Goal: Task Accomplishment & Management: Use online tool/utility

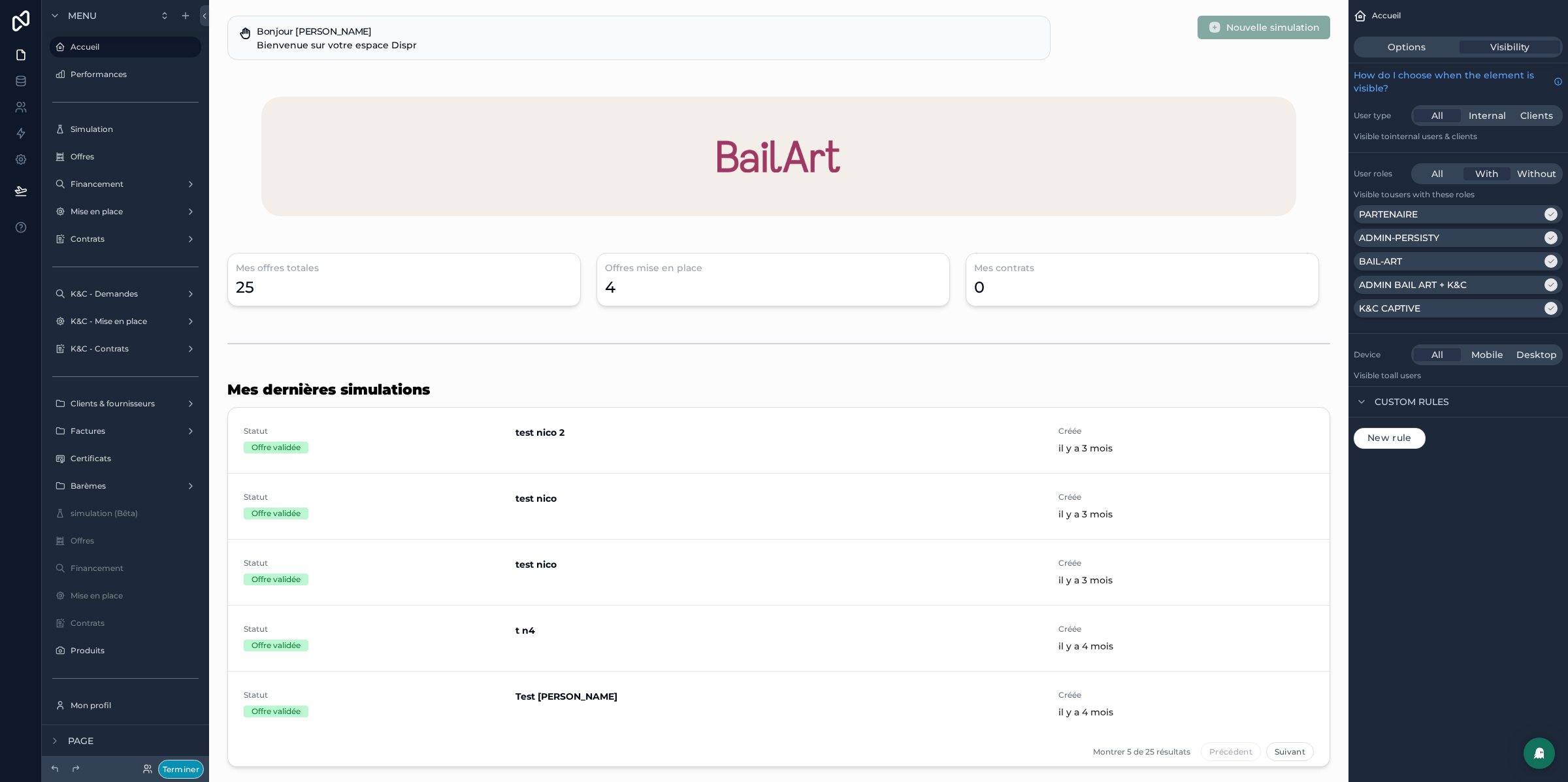
click at [191, 769] on button "Terminer" at bounding box center [181, 769] width 46 height 19
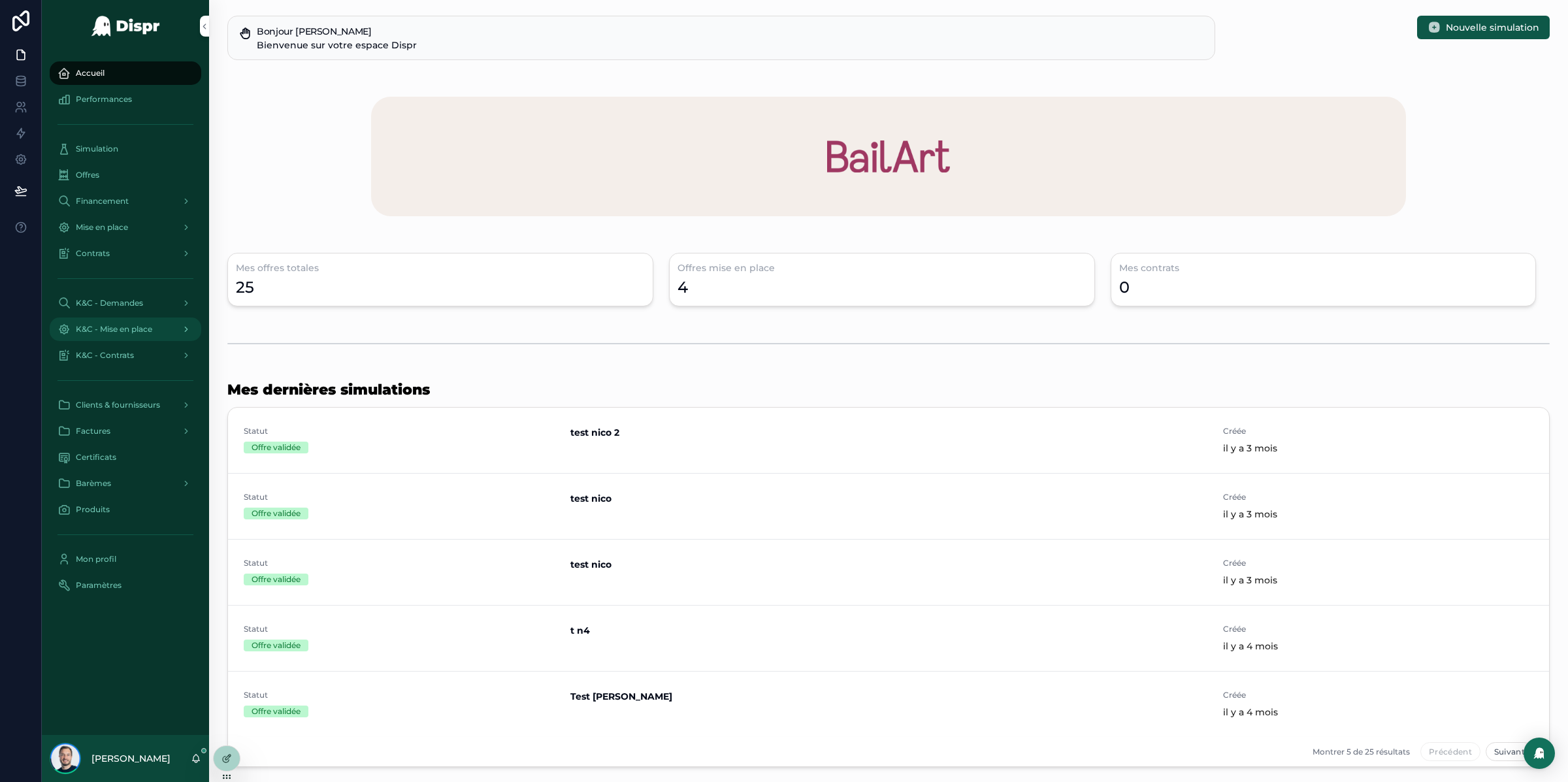
click at [126, 322] on div "K&C - Mise en place" at bounding box center [125, 329] width 136 height 21
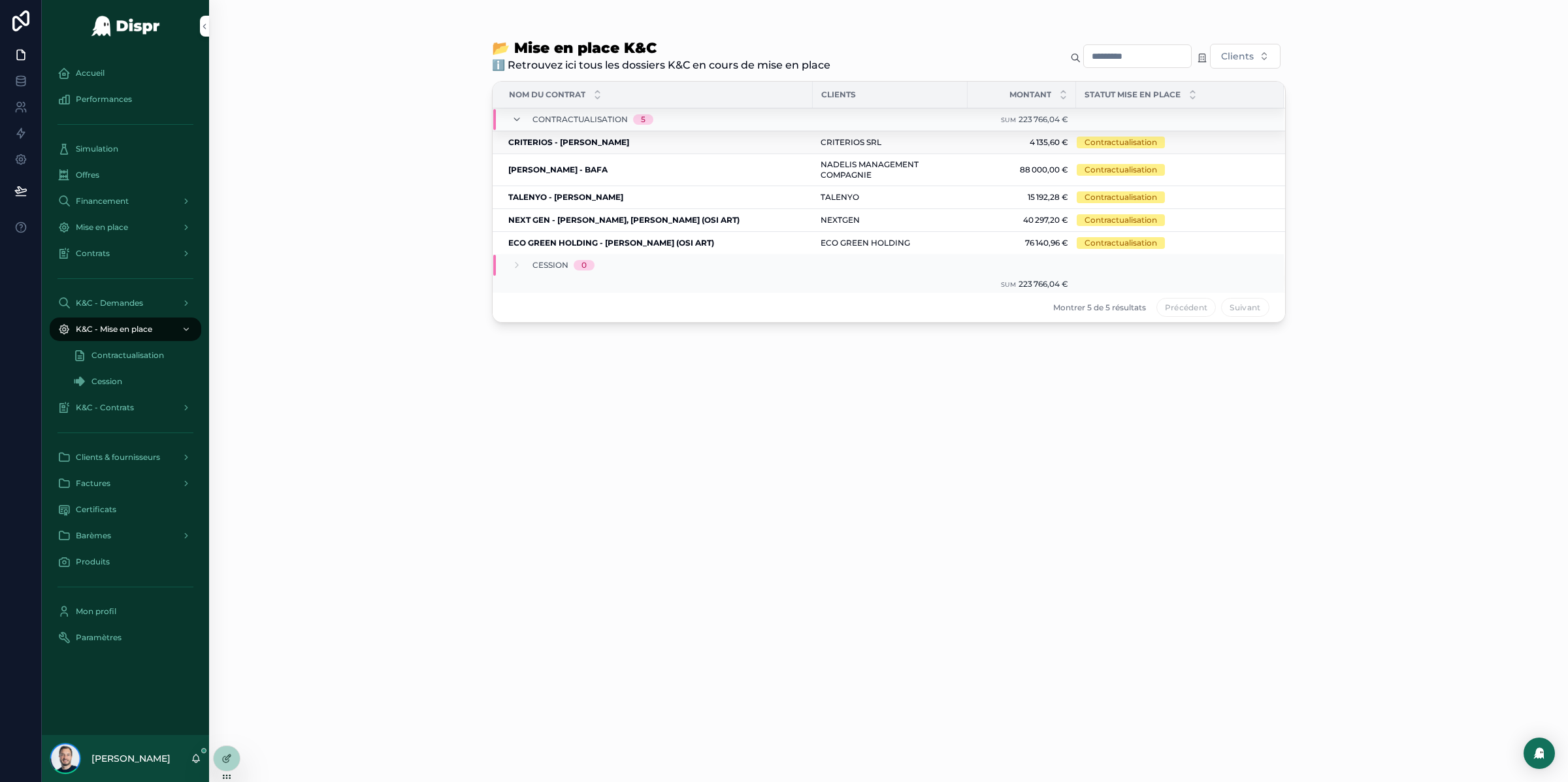
click at [573, 142] on strong "CRITERIOS - [PERSON_NAME]" at bounding box center [569, 142] width 121 height 9
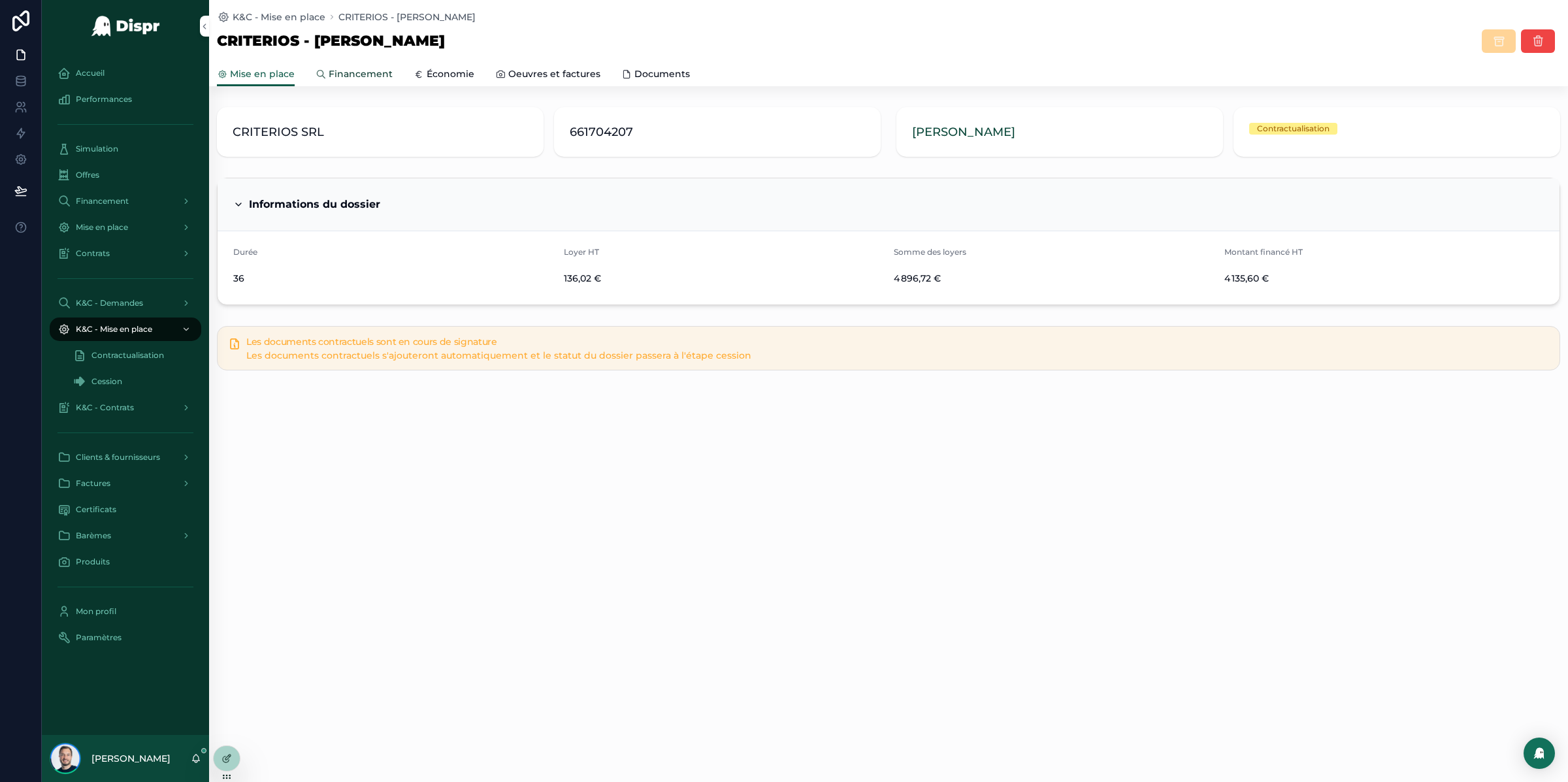
click at [368, 72] on span "Financement" at bounding box center [361, 74] width 64 height 13
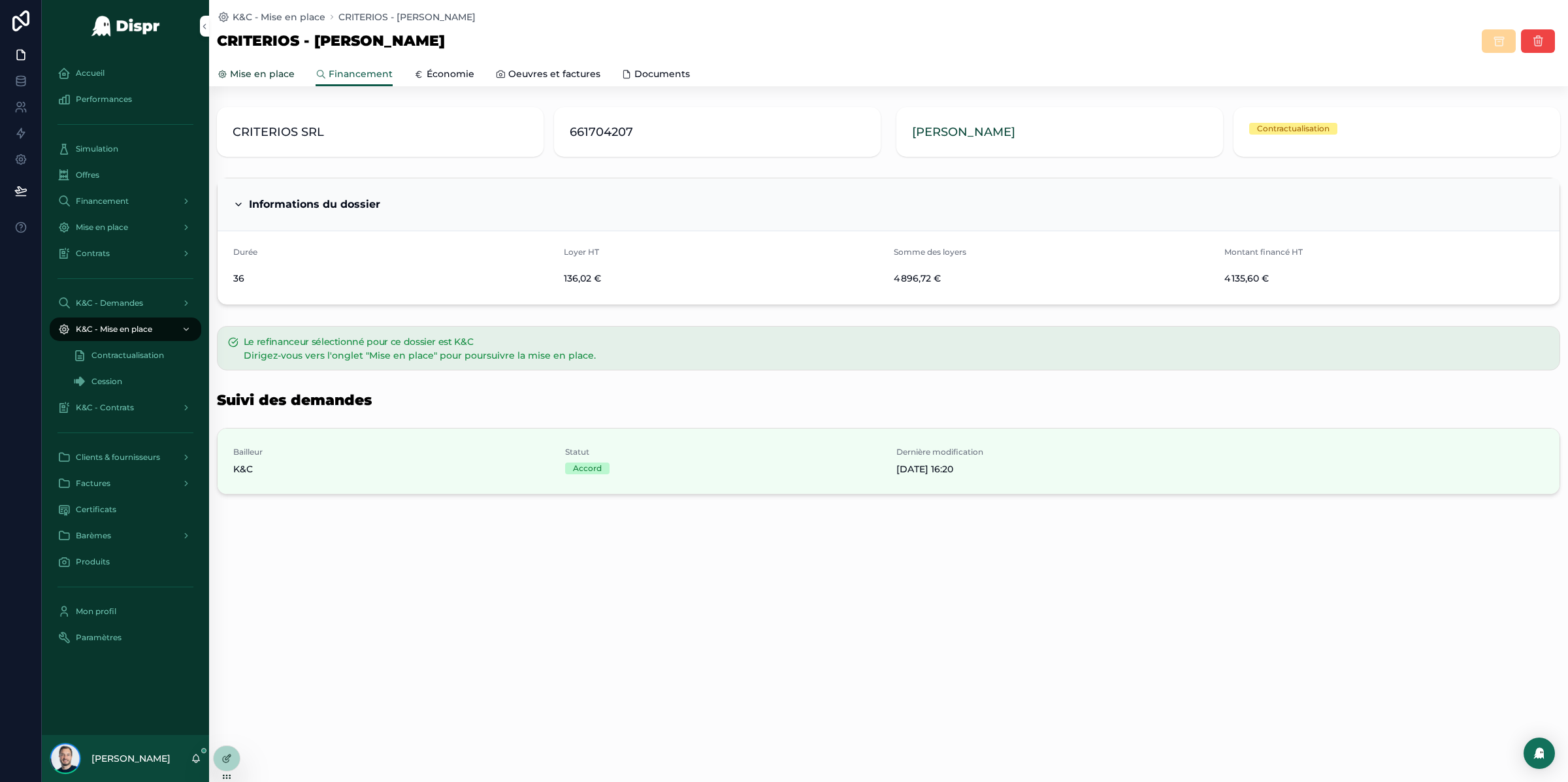
click at [248, 69] on span "Mise en place" at bounding box center [262, 74] width 64 height 13
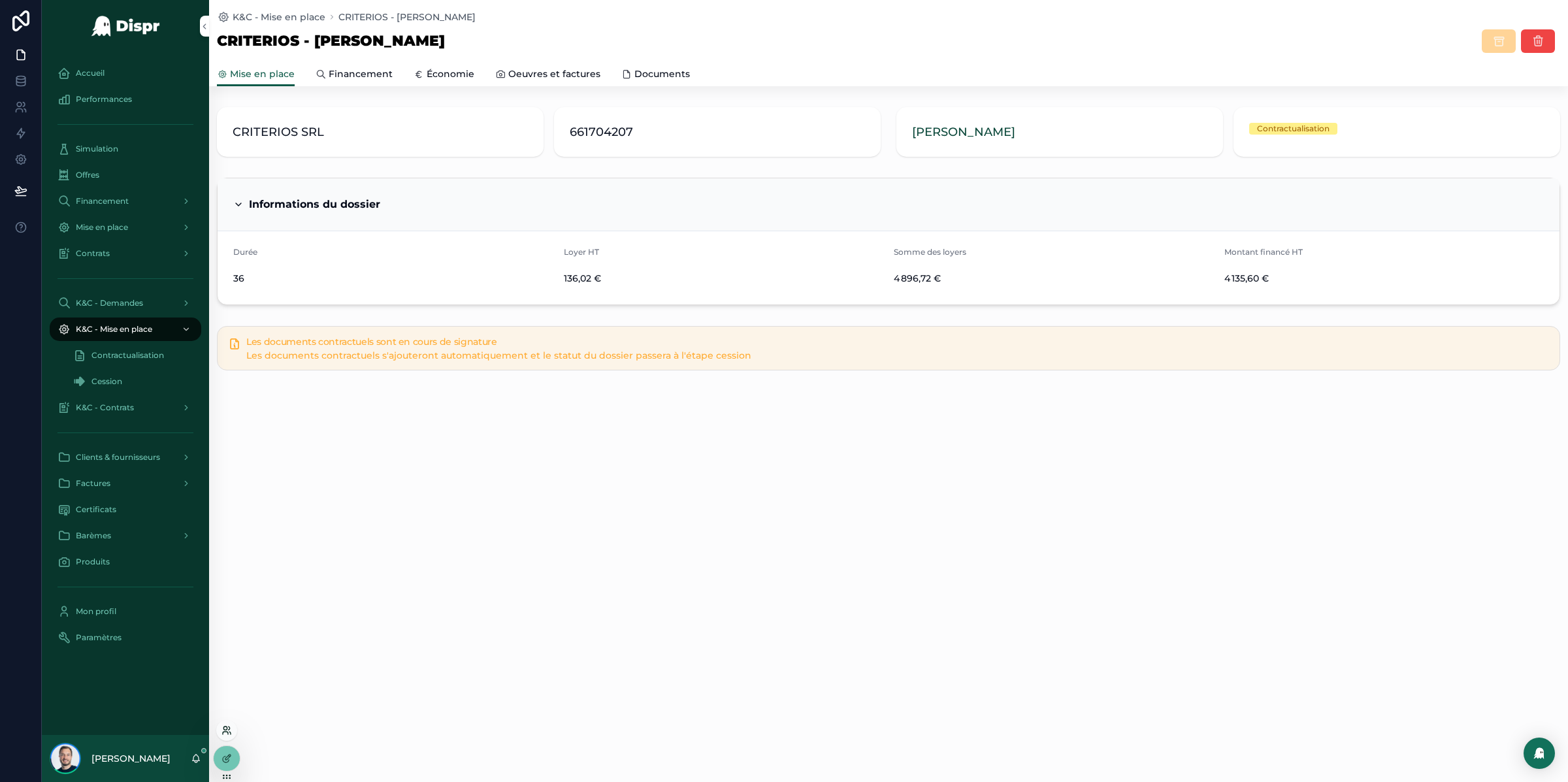
click at [229, 729] on icon at bounding box center [229, 728] width 2 height 3
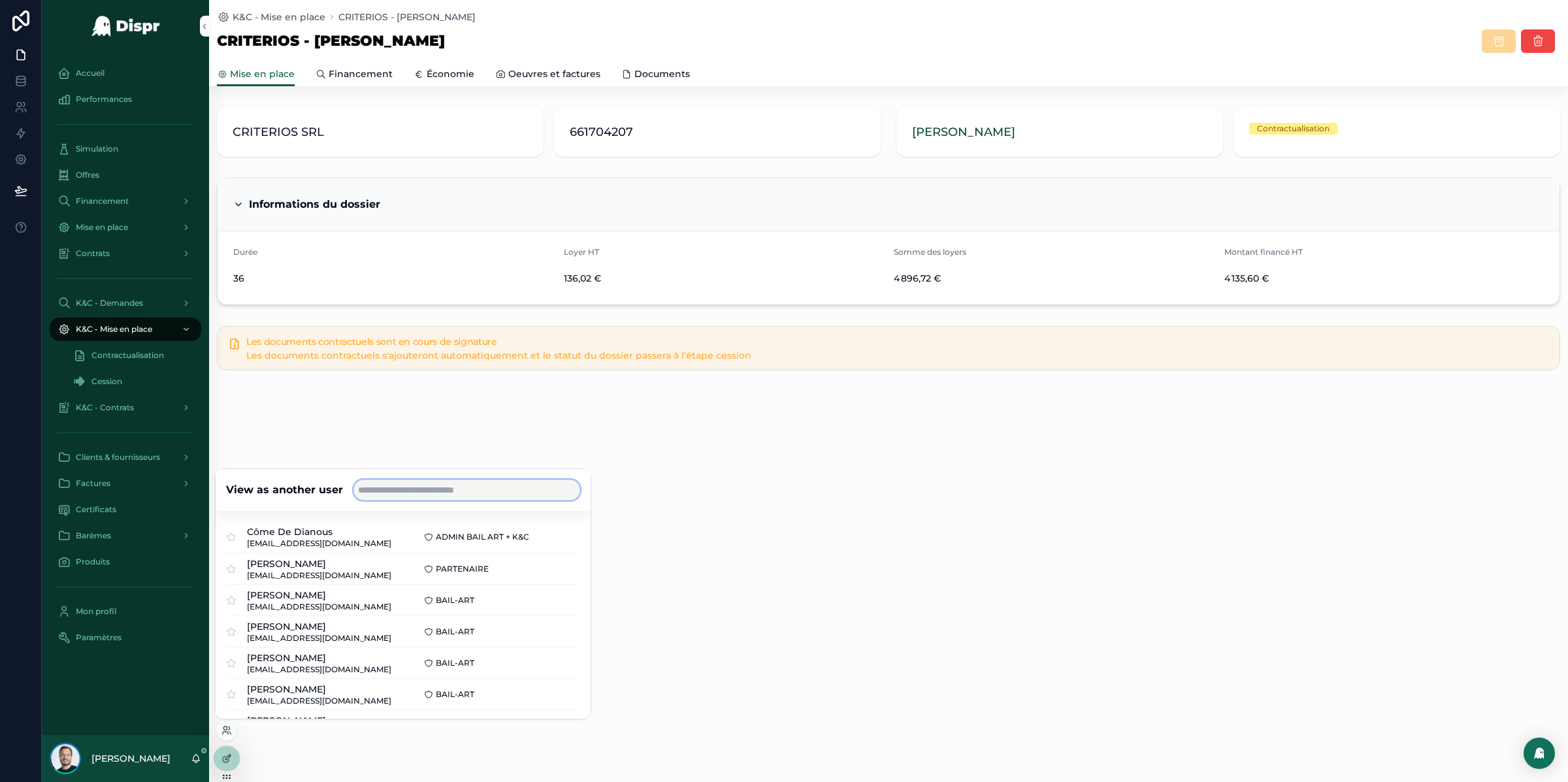
click at [398, 484] on input "text" at bounding box center [467, 490] width 227 height 21
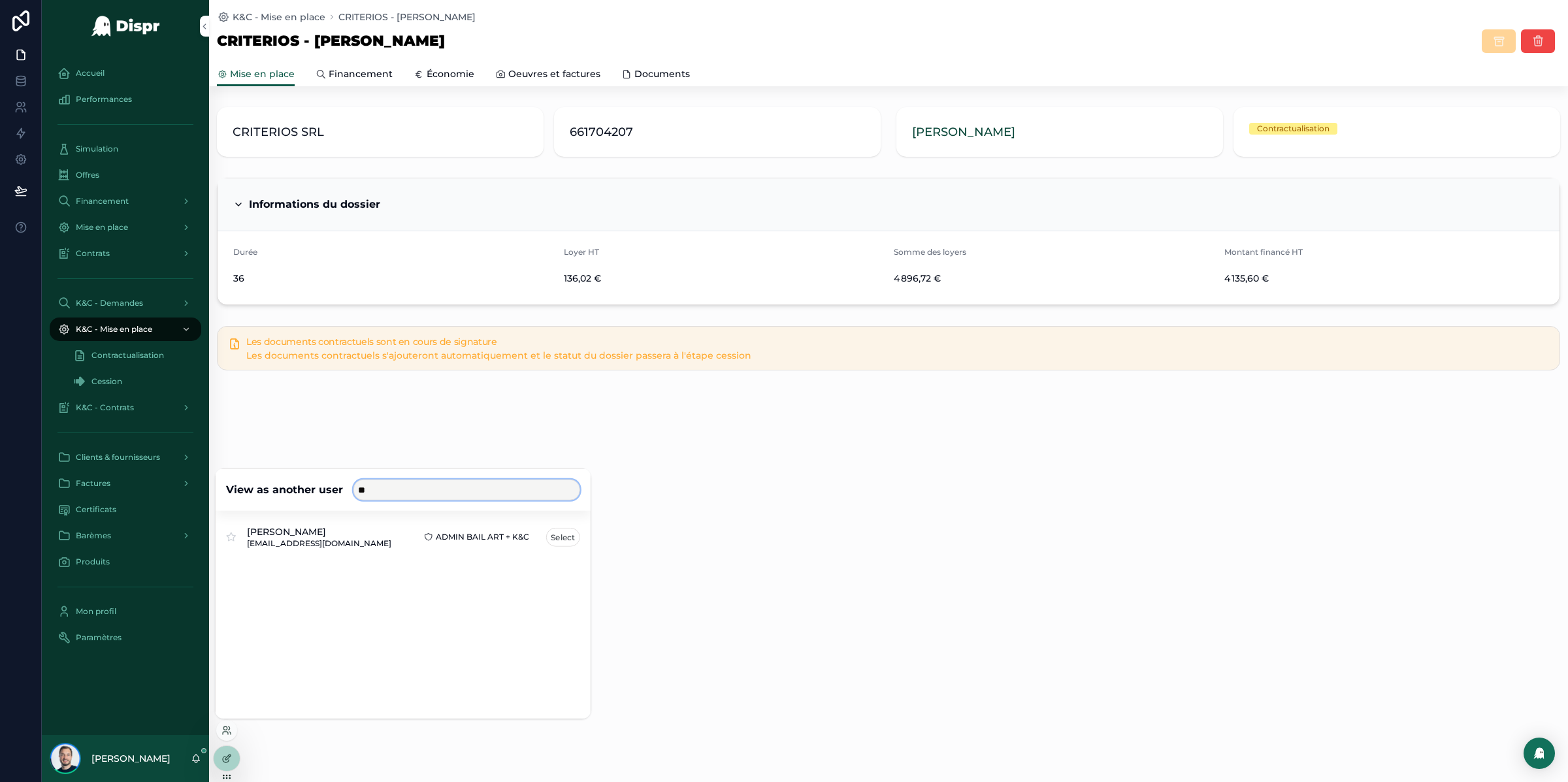
type input "**"
click at [566, 538] on button "Select" at bounding box center [562, 536] width 34 height 19
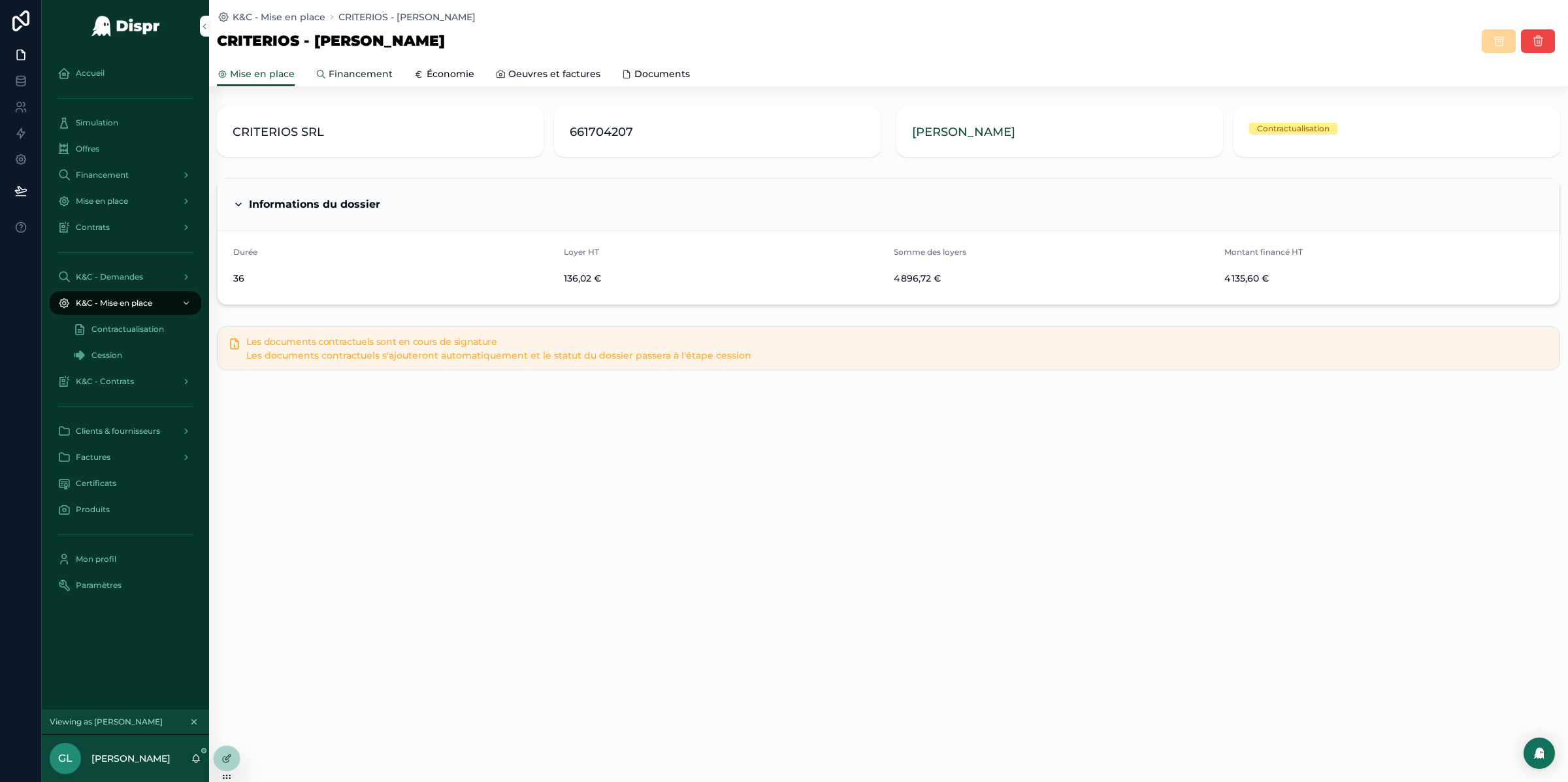
click at [361, 72] on span "Financement" at bounding box center [361, 74] width 64 height 13
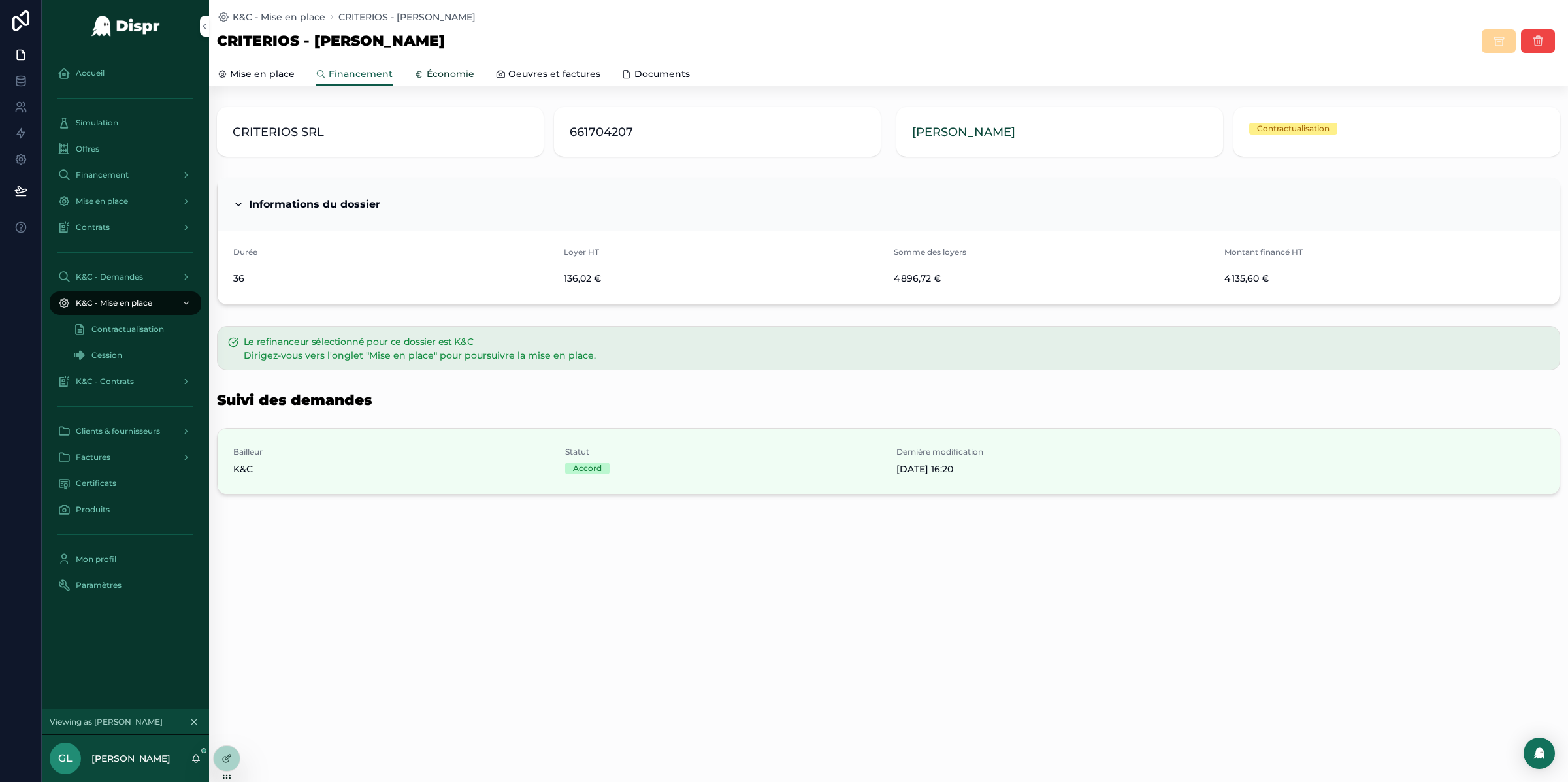
click at [441, 71] on span "Économie" at bounding box center [450, 74] width 48 height 13
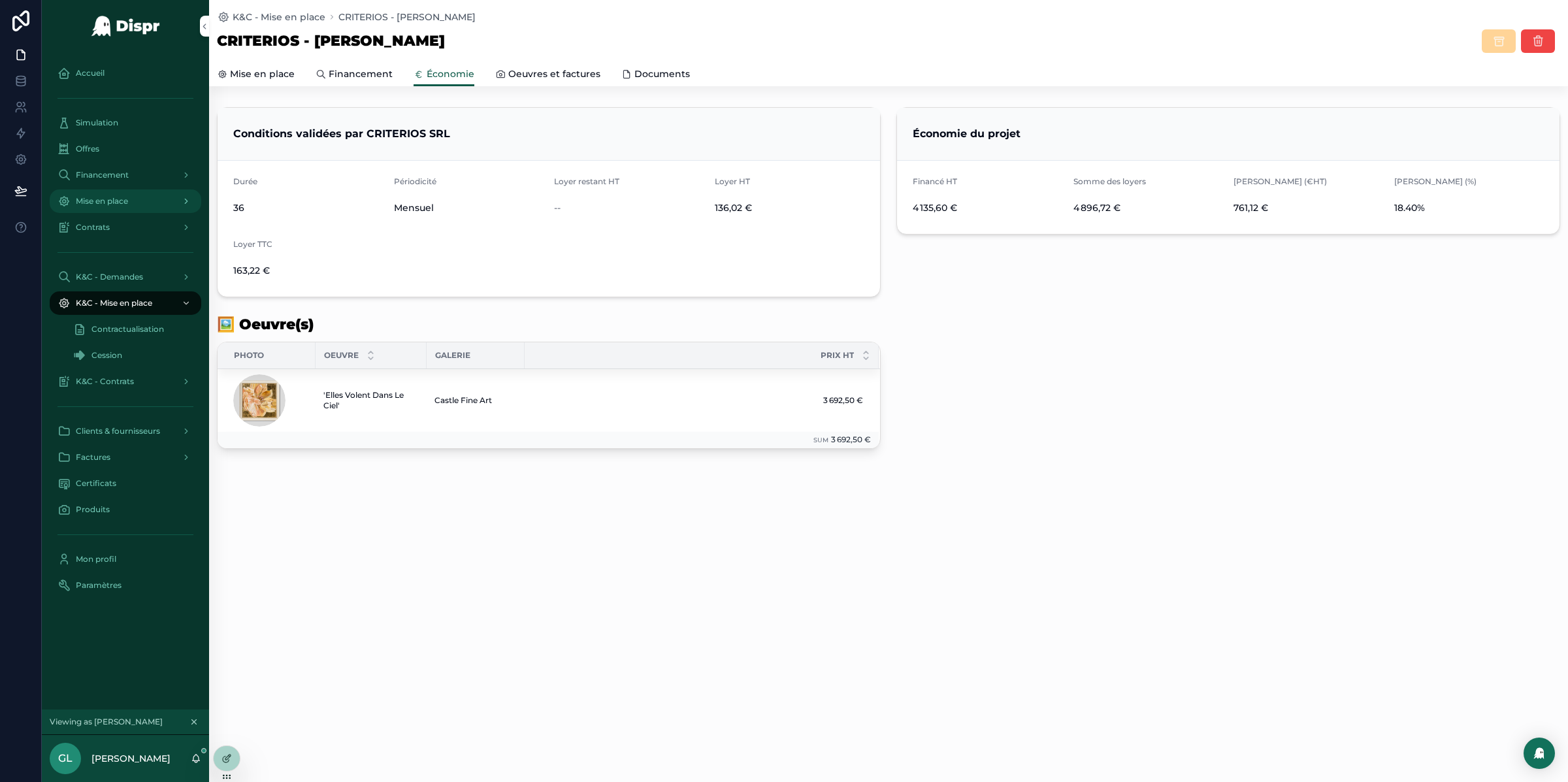
click at [123, 204] on span "Mise en place" at bounding box center [101, 201] width 53 height 10
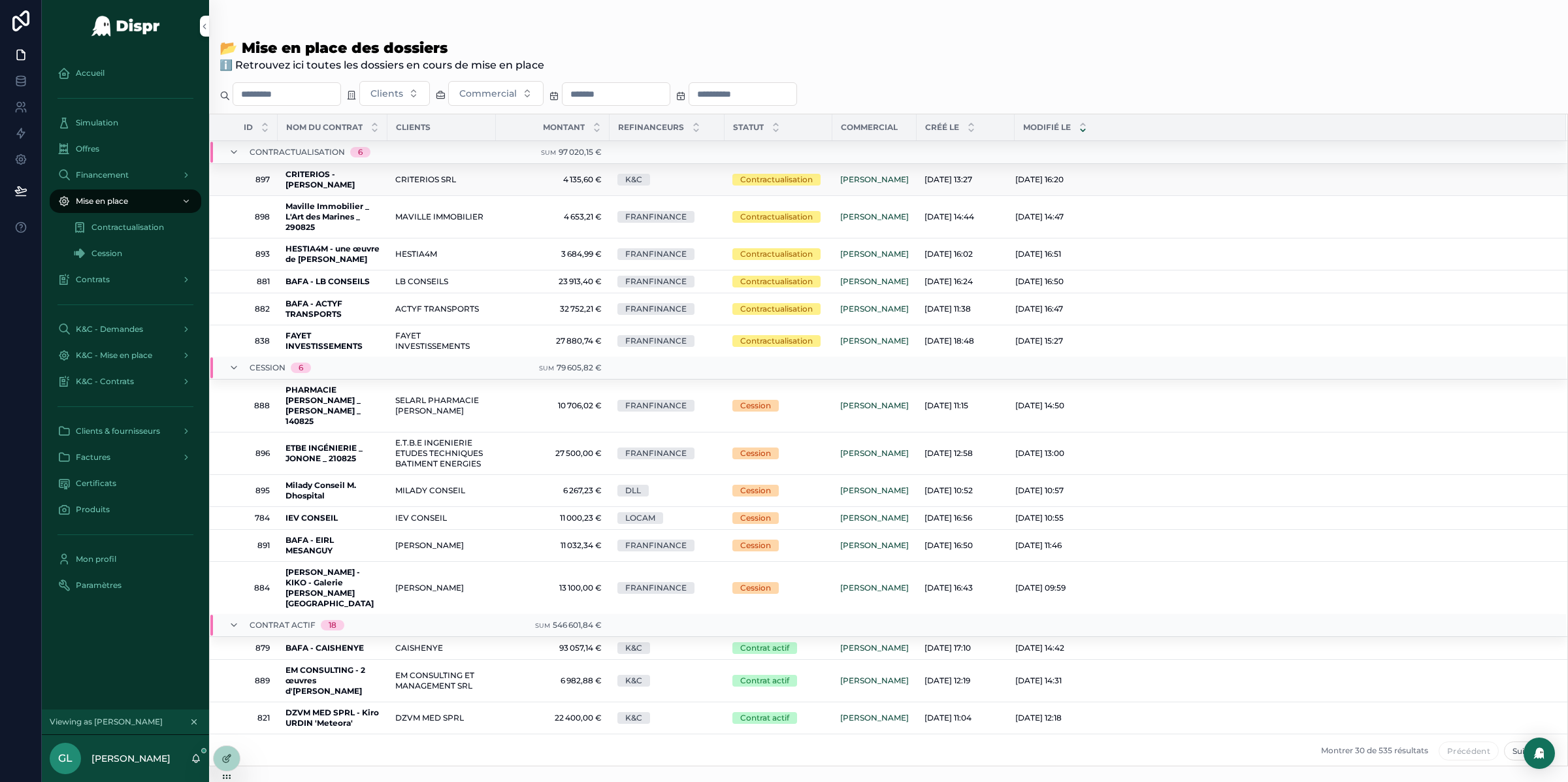
click at [327, 180] on span "CRITERIOS - [PERSON_NAME]" at bounding box center [333, 179] width 94 height 21
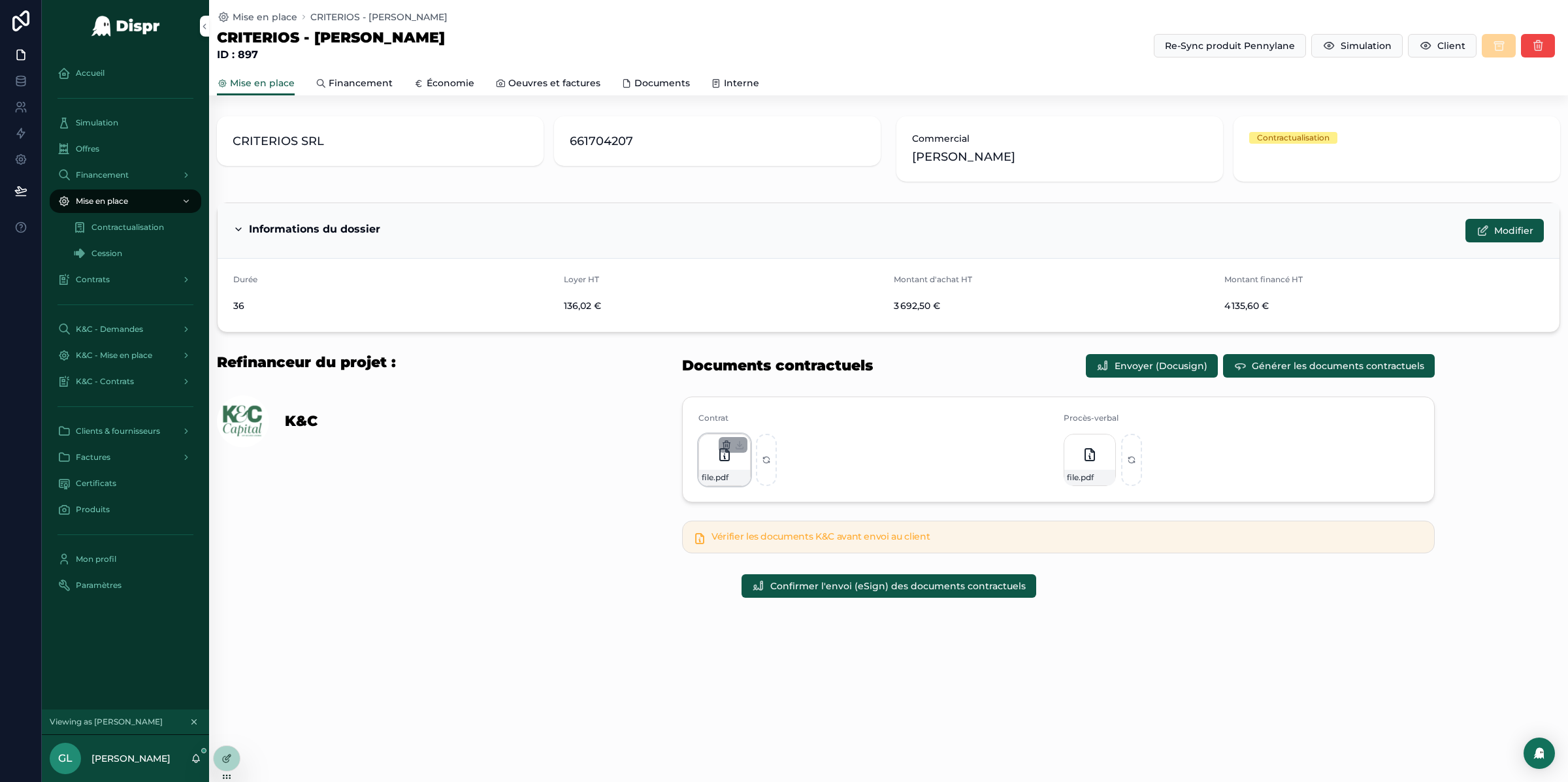
click at [725, 444] on icon "scrollable content" at bounding box center [726, 444] width 10 height 10
click at [759, 421] on icon "scrollable content" at bounding box center [759, 422] width 0 height 2
click at [757, 422] on icon "scrollable content" at bounding box center [757, 421] width 10 height 10
click at [551, 444] on div "Contrat file .pdf Procès-verbal file .pdf" at bounding box center [1059, 449] width 1020 height 116
click at [728, 444] on icon "scrollable content" at bounding box center [726, 444] width 10 height 10
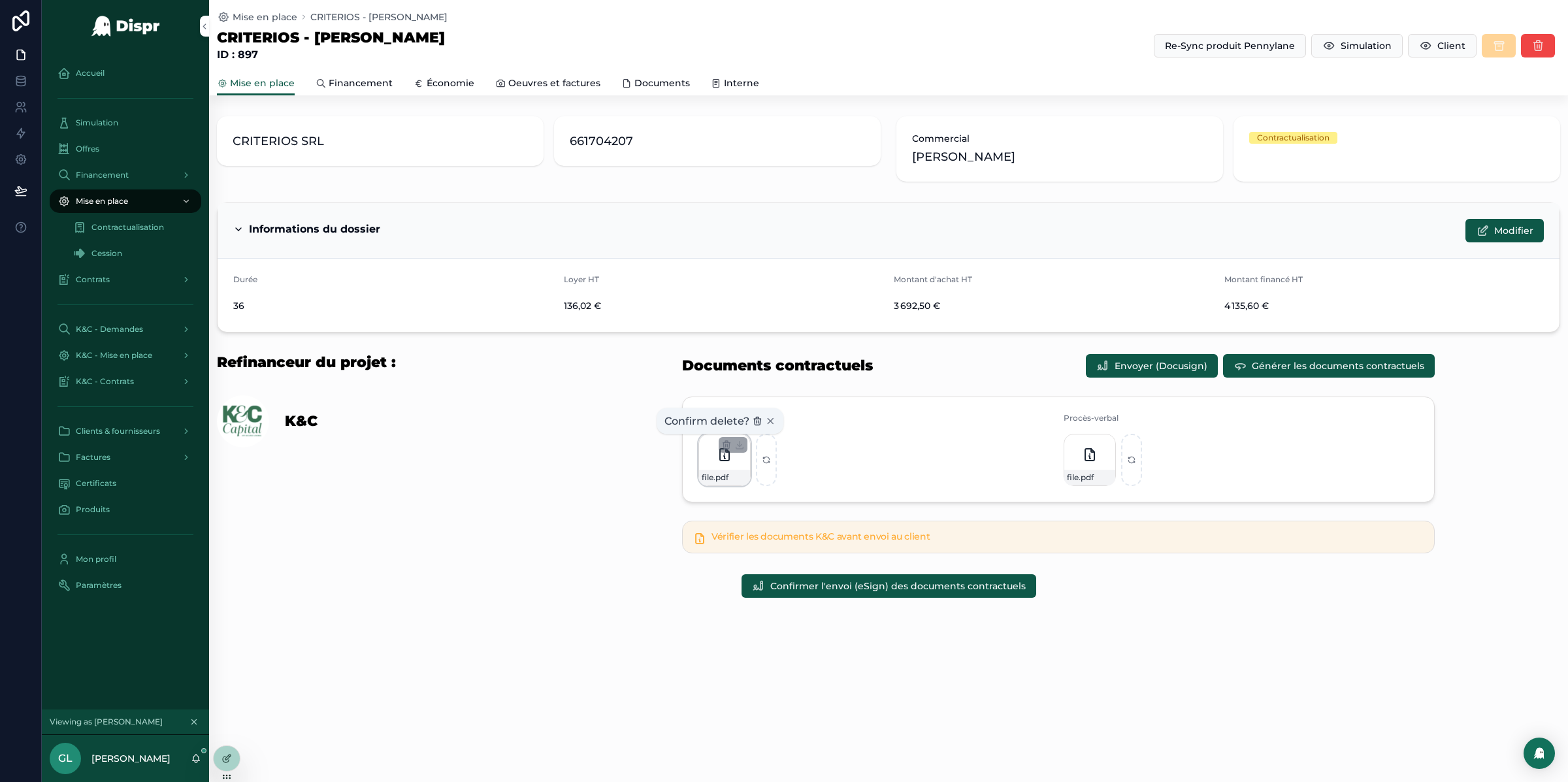
click at [759, 422] on icon "scrollable content" at bounding box center [759, 422] width 0 height 2
click at [759, 422] on icon "scrollable content" at bounding box center [757, 421] width 10 height 10
click at [726, 445] on icon "scrollable content" at bounding box center [726, 445] width 0 height 2
click at [596, 466] on div "Contrat file .pdf Procès-verbal file .pdf" at bounding box center [1059, 449] width 1020 height 116
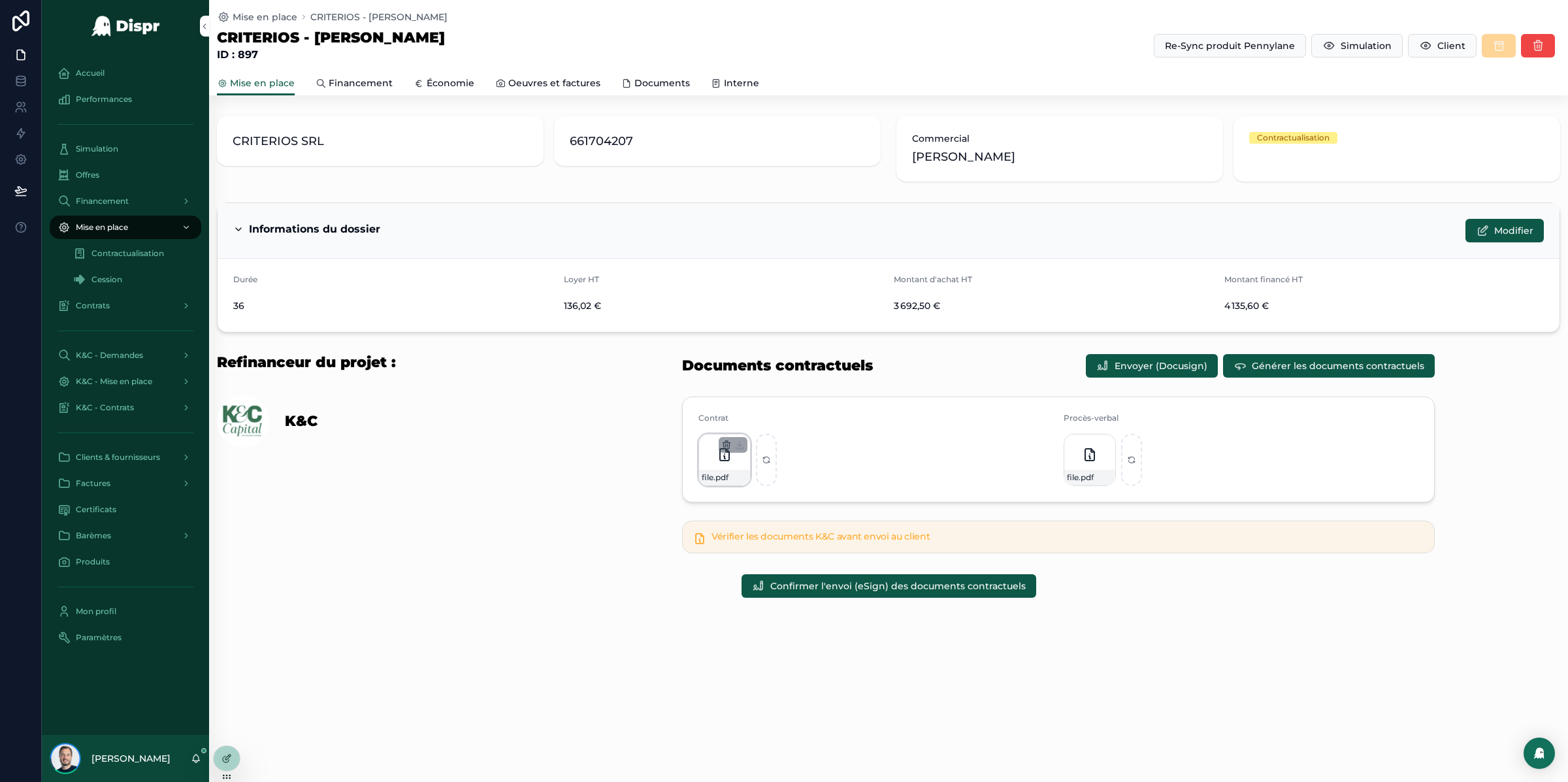
click at [726, 447] on icon "scrollable content" at bounding box center [726, 444] width 10 height 10
click at [760, 421] on icon "scrollable content" at bounding box center [757, 421] width 5 height 5
click at [562, 499] on div "Contrat file .pdf Procès-verbal file .pdf" at bounding box center [1059, 449] width 1020 height 116
click at [230, 758] on icon at bounding box center [226, 758] width 10 height 10
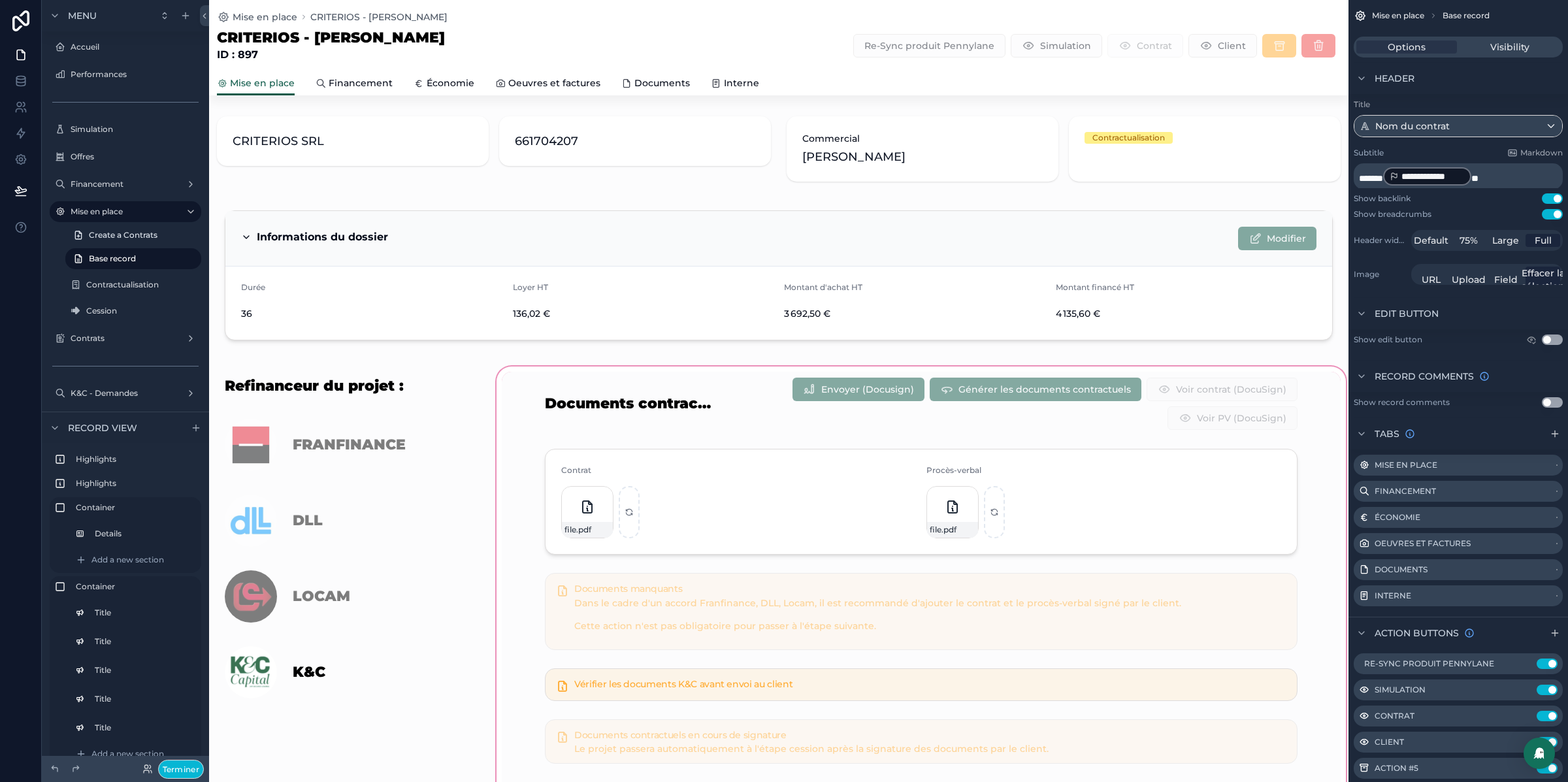
click at [725, 501] on div "scrollable content" at bounding box center [921, 632] width 855 height 538
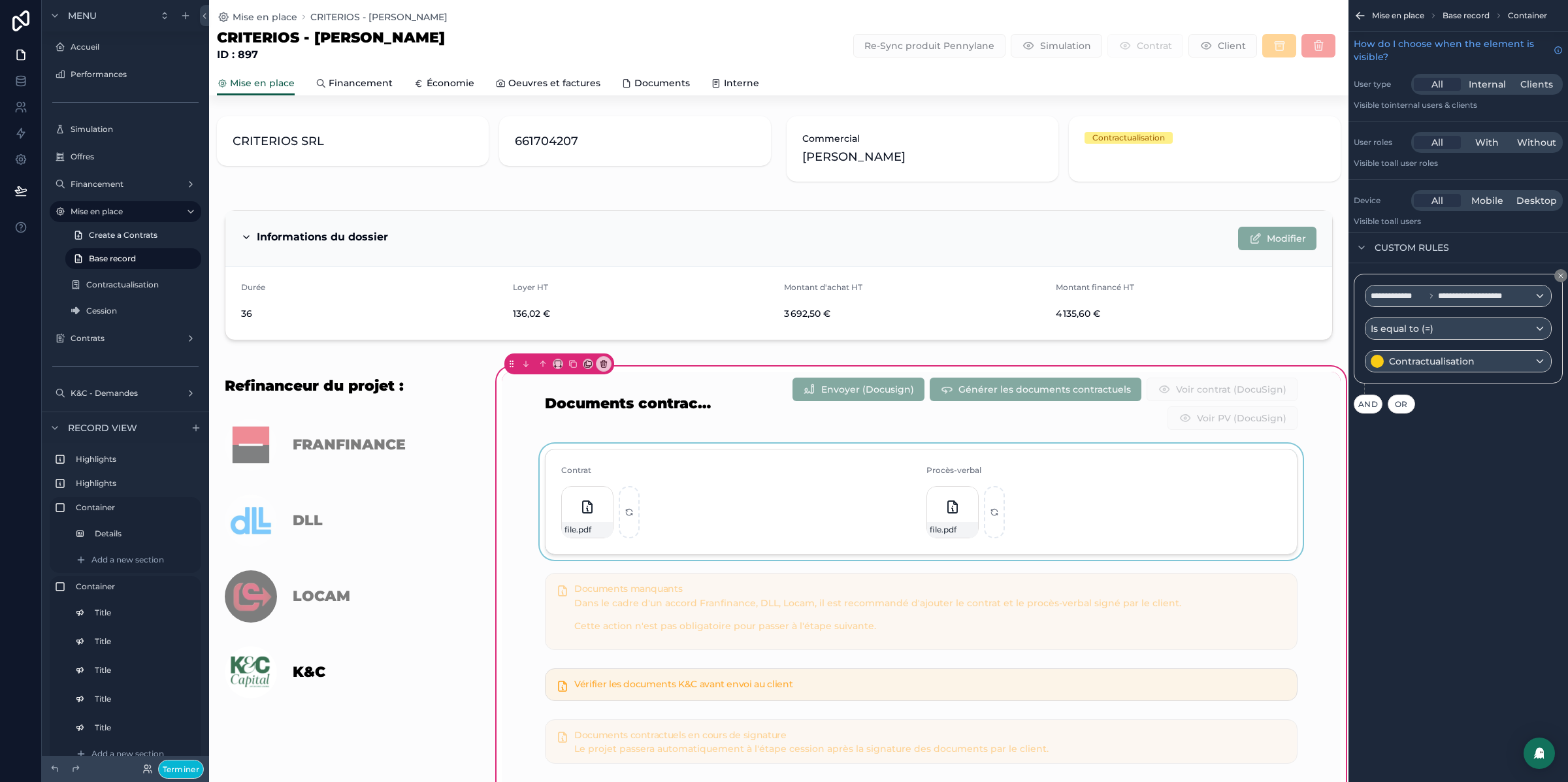
click at [711, 470] on div "scrollable content" at bounding box center [921, 502] width 839 height 116
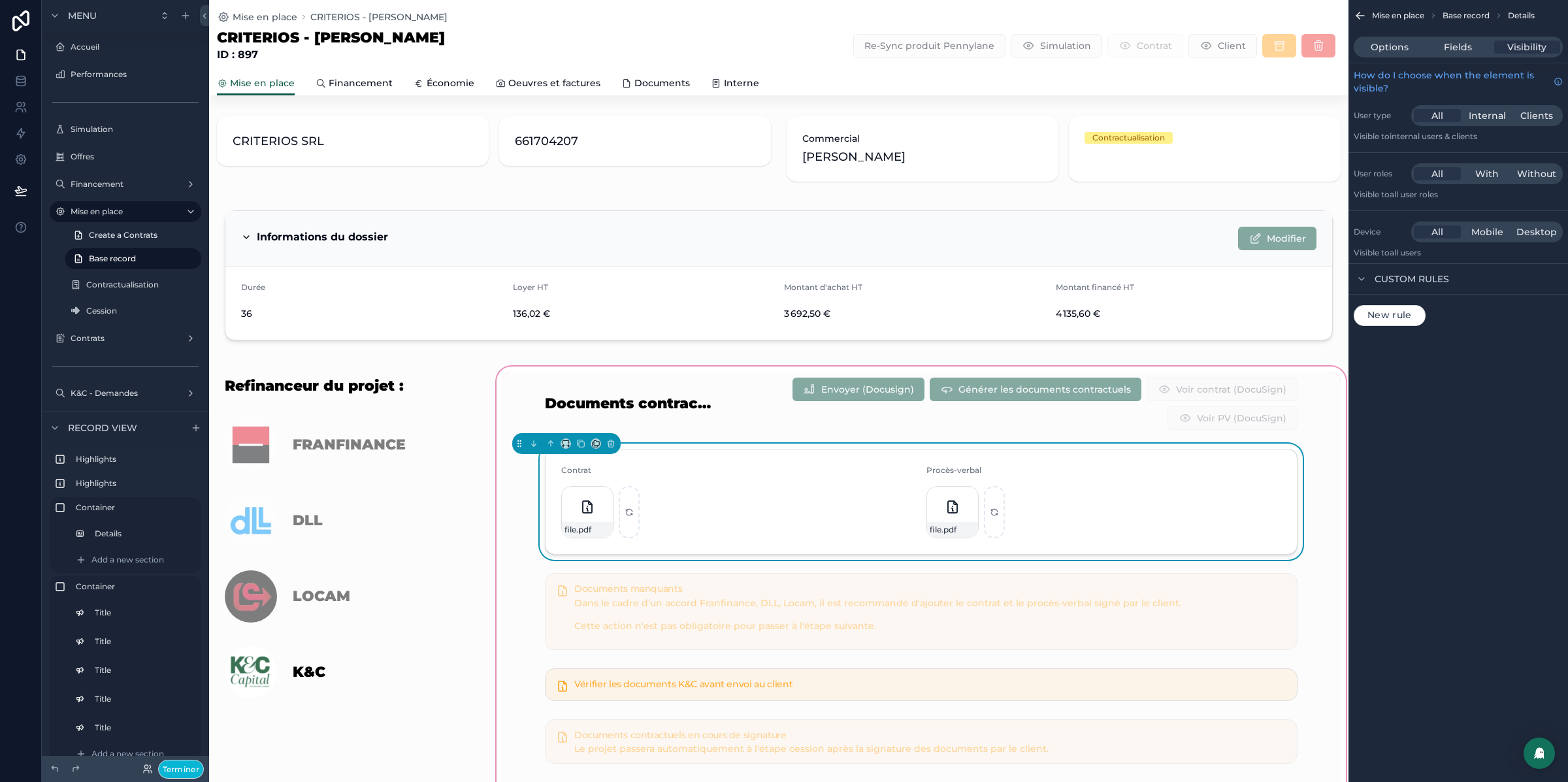
click at [783, 486] on div "file .pdf" at bounding box center [739, 512] width 355 height 53
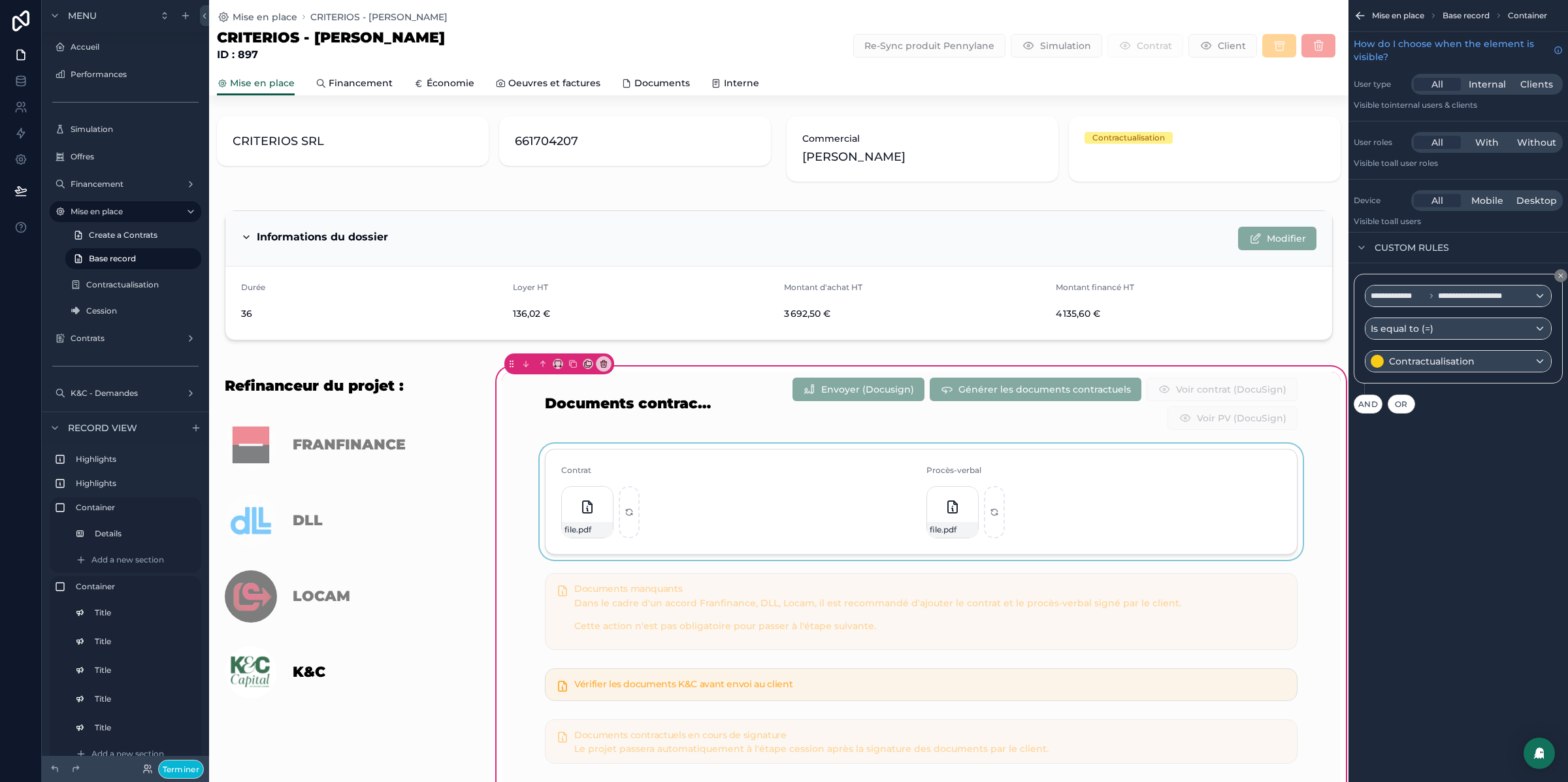
click at [754, 506] on div "scrollable content" at bounding box center [921, 502] width 839 height 116
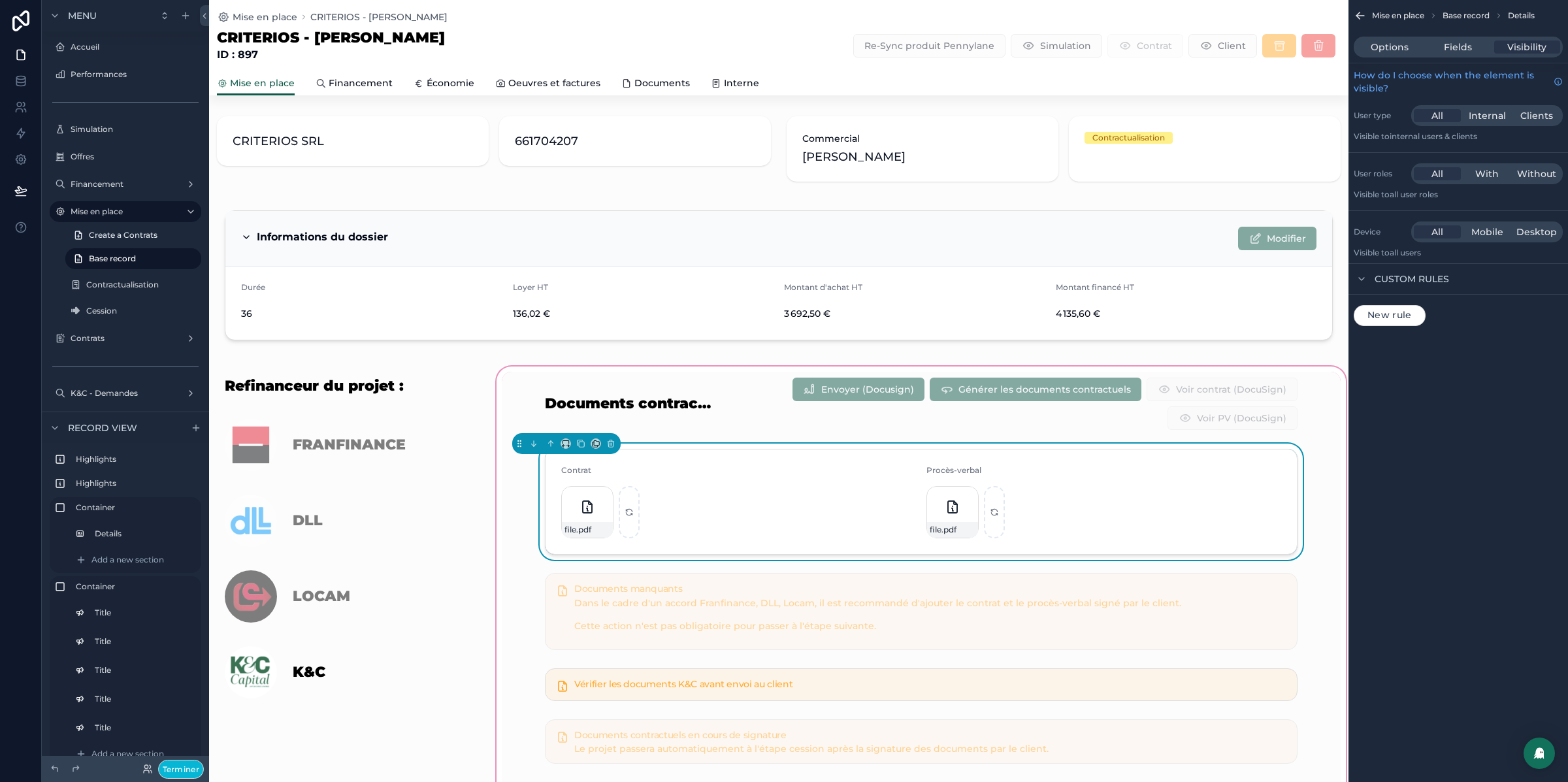
click at [1438, 53] on div "Options Fields Visibility" at bounding box center [1459, 47] width 209 height 21
click at [1455, 46] on span "Fields" at bounding box center [1458, 47] width 28 height 13
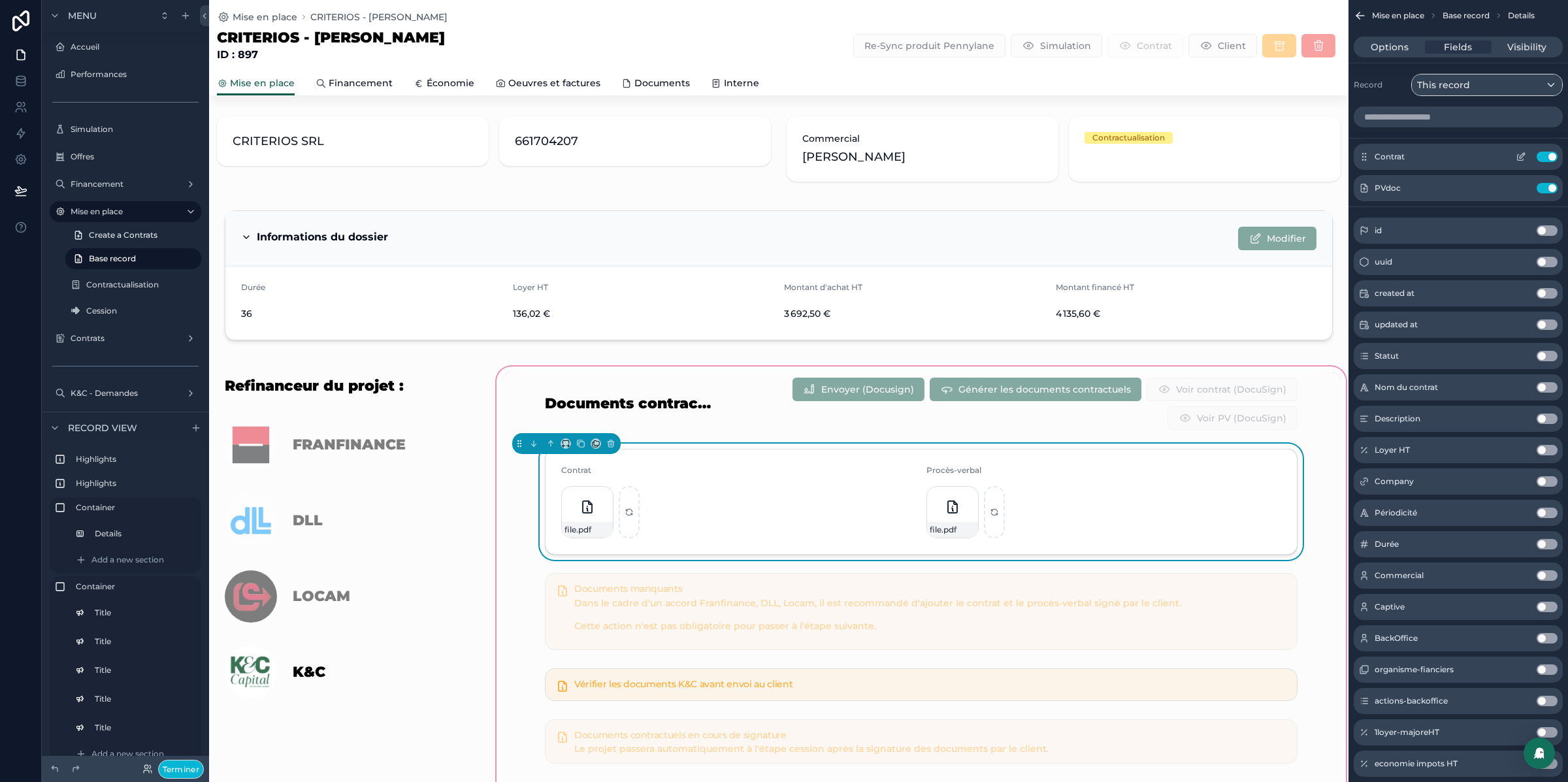
click at [1522, 153] on icon "scrollable content" at bounding box center [1521, 156] width 10 height 10
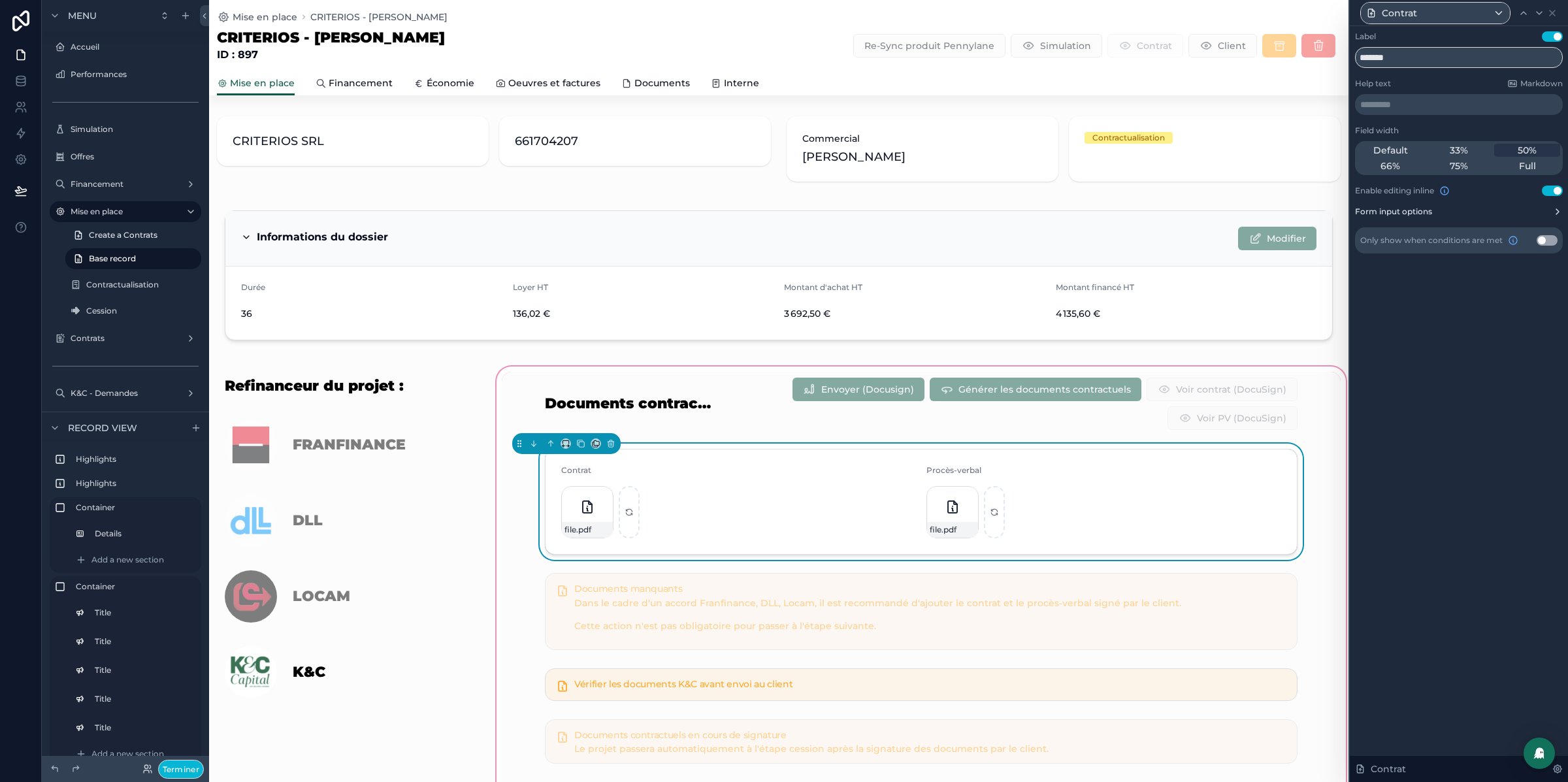
click at [1555, 209] on icon at bounding box center [1558, 211] width 10 height 10
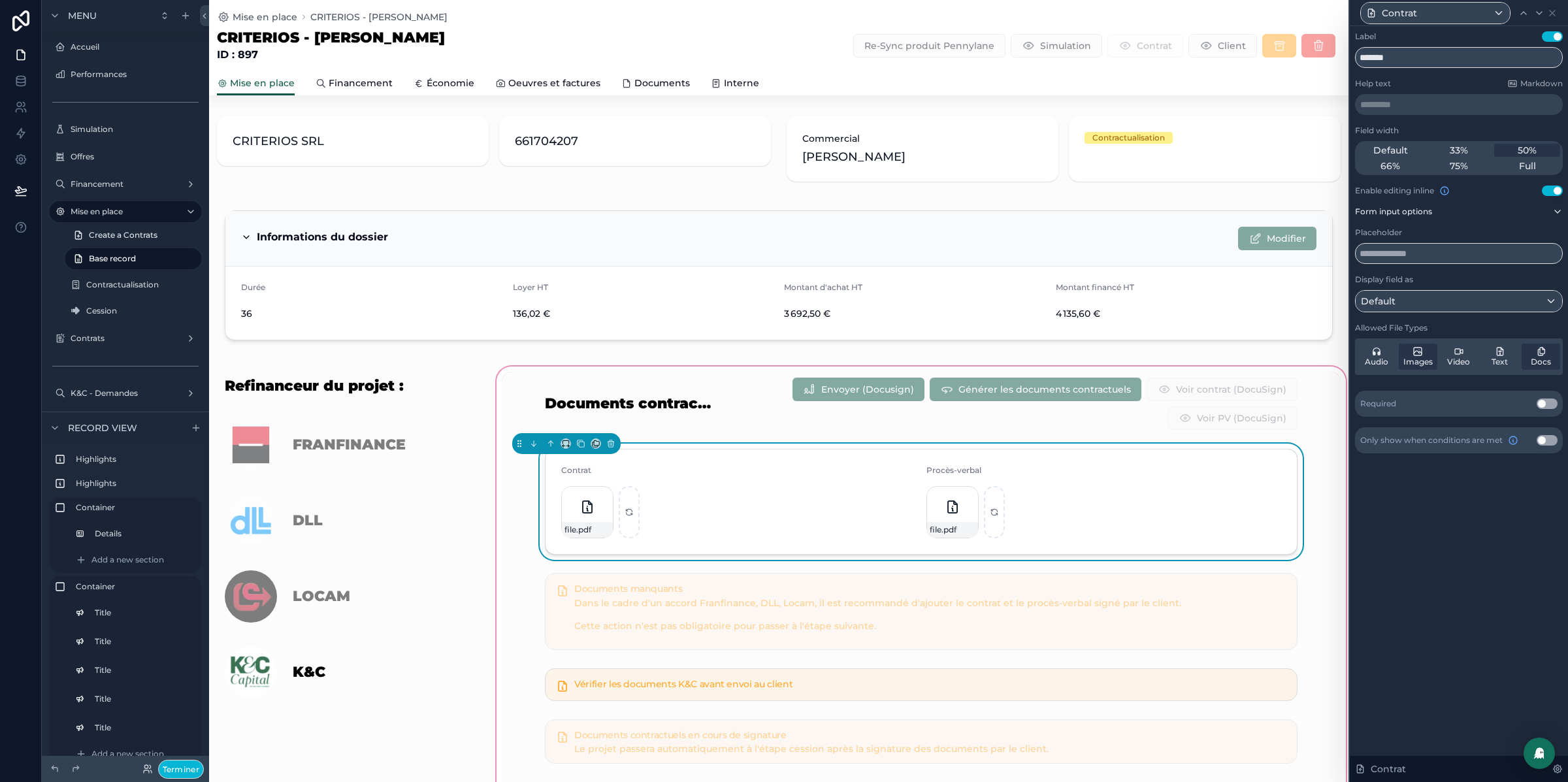
click at [1557, 212] on icon at bounding box center [1558, 211] width 5 height 2
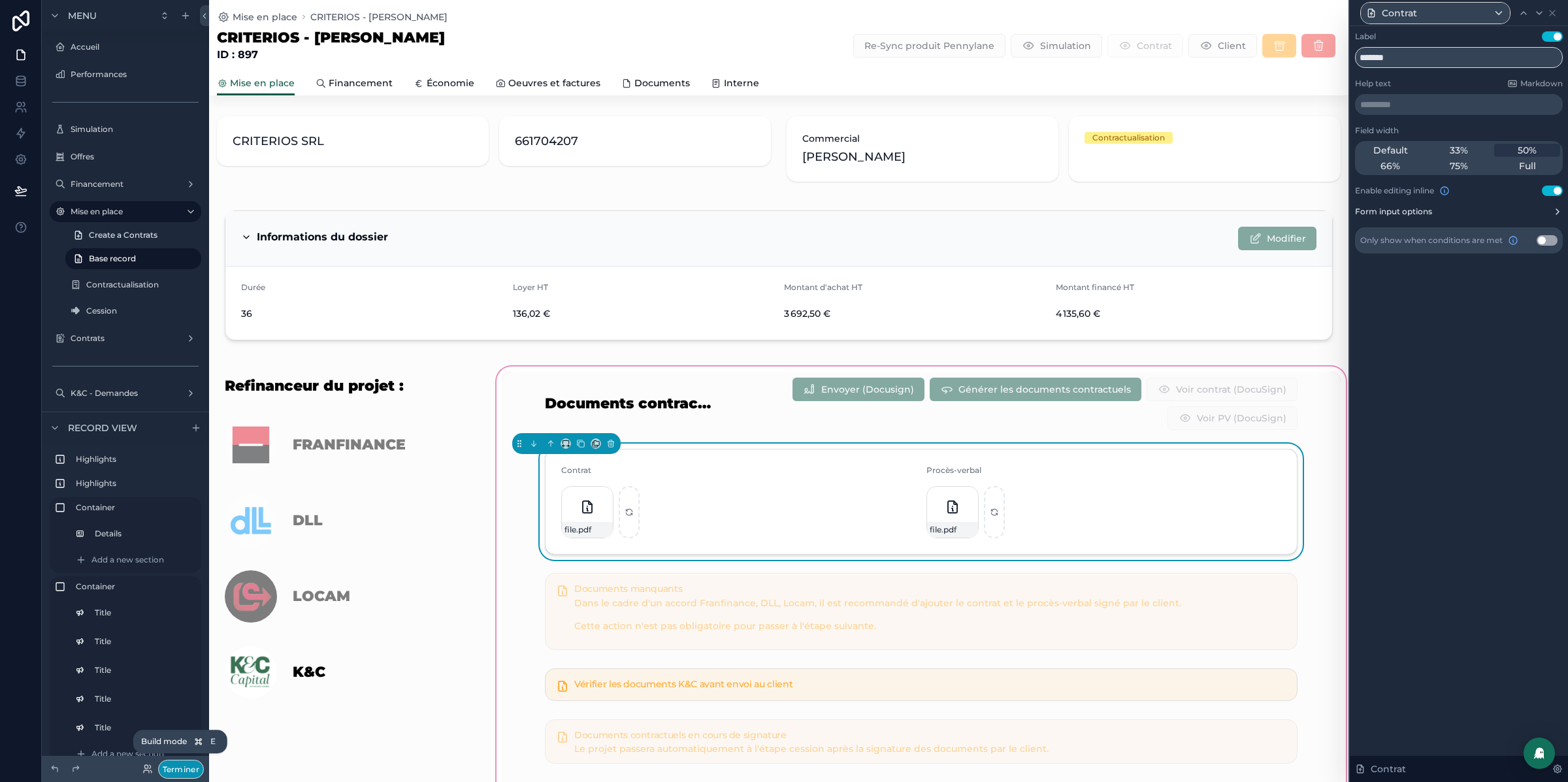
click at [189, 762] on button "Terminer" at bounding box center [181, 769] width 46 height 19
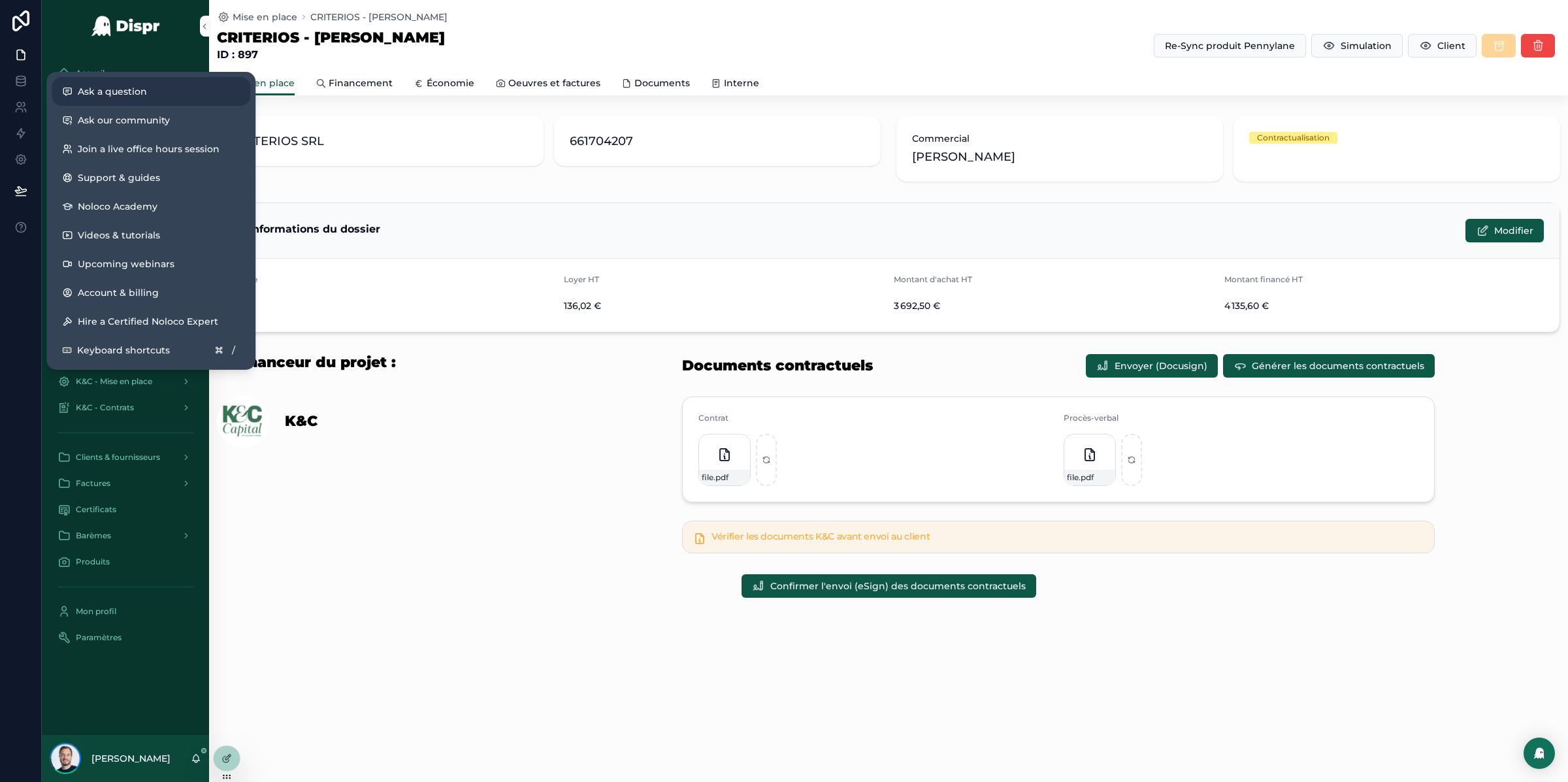
click at [123, 86] on span "Ask a question" at bounding box center [112, 91] width 69 height 13
click at [23, 225] on icon at bounding box center [20, 227] width 13 height 13
click at [150, 95] on div "Ask a question" at bounding box center [151, 91] width 178 height 13
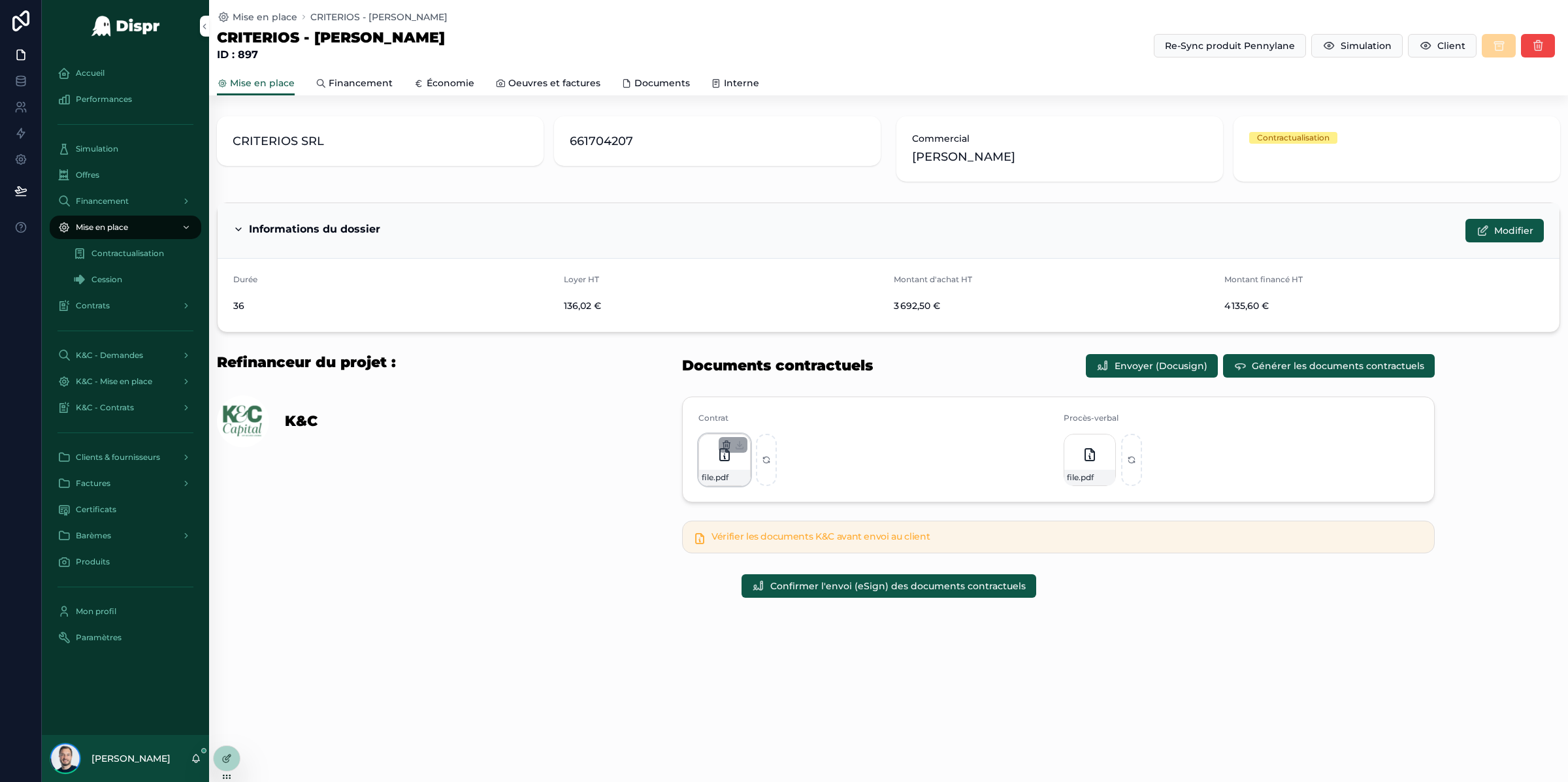
click at [727, 445] on icon "scrollable content" at bounding box center [726, 444] width 10 height 10
click at [759, 422] on icon "scrollable content" at bounding box center [759, 422] width 0 height 2
click at [532, 537] on div "Refinanceur du projet : K&C" at bounding box center [379, 453] width 340 height 210
click at [22, 82] on icon at bounding box center [20, 80] width 9 height 5
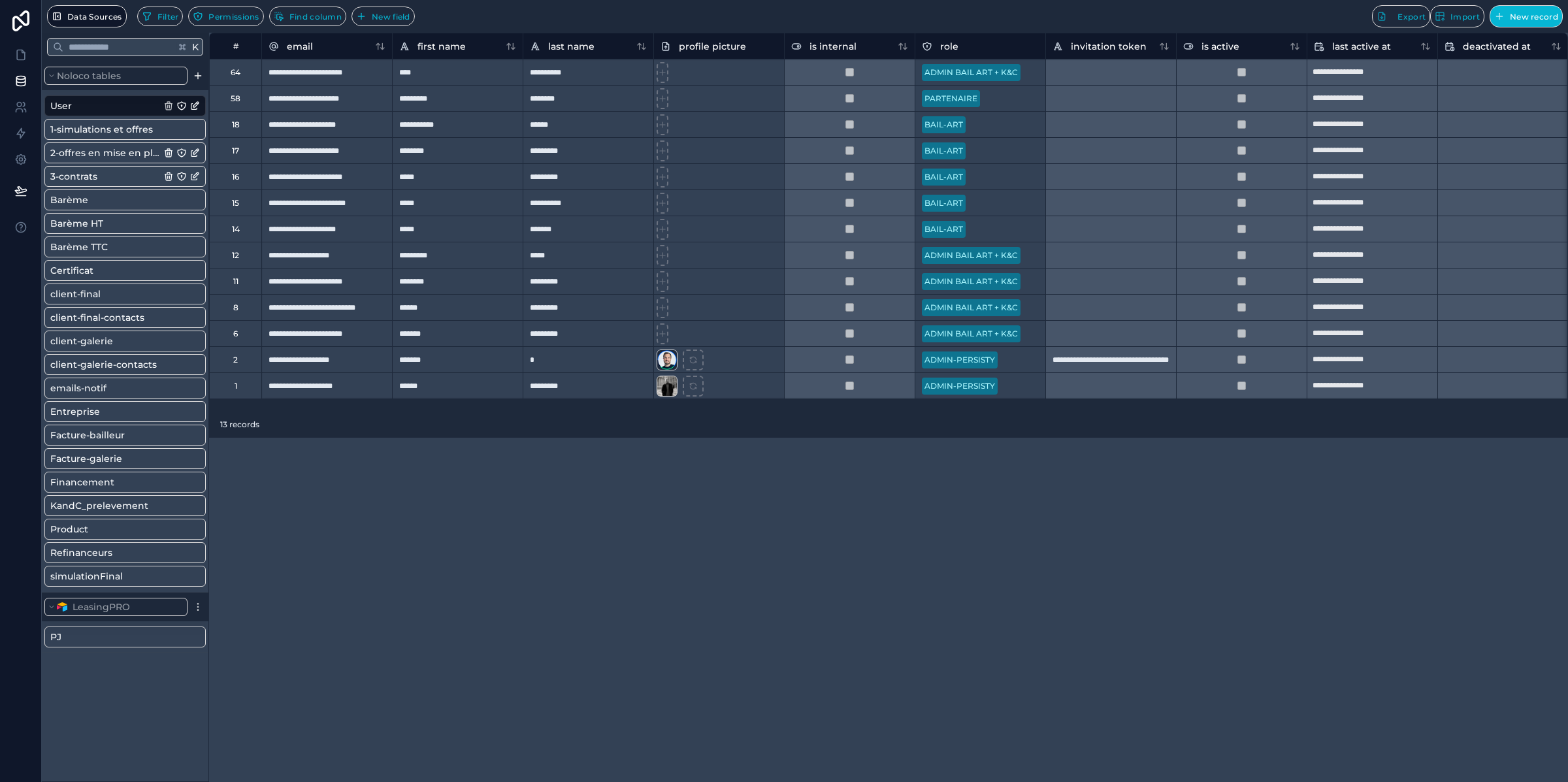
click at [116, 152] on span "2-offres en mise en place" at bounding box center [105, 152] width 111 height 13
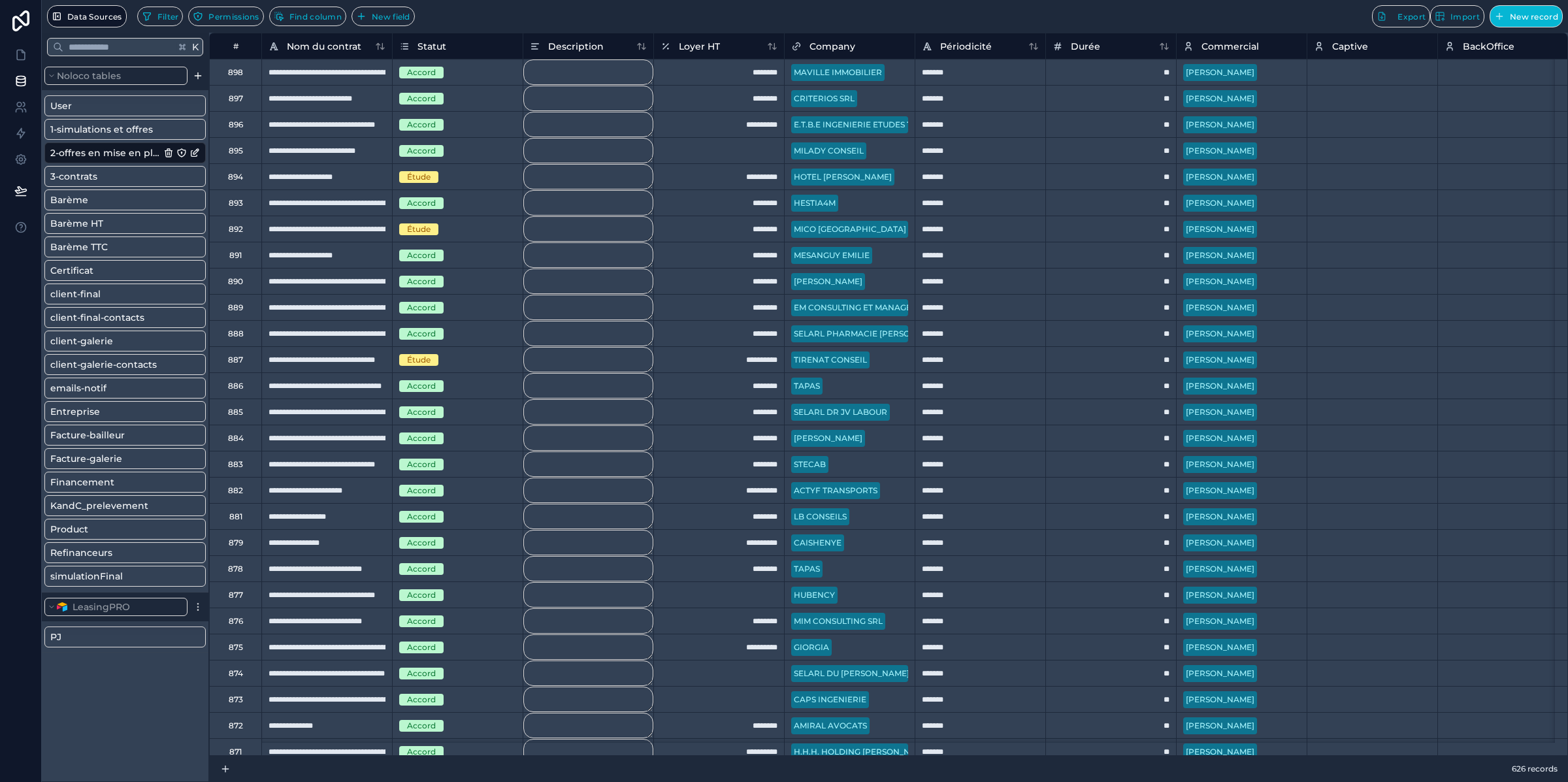
click at [243, 97] on div "897" at bounding box center [235, 97] width 53 height 26
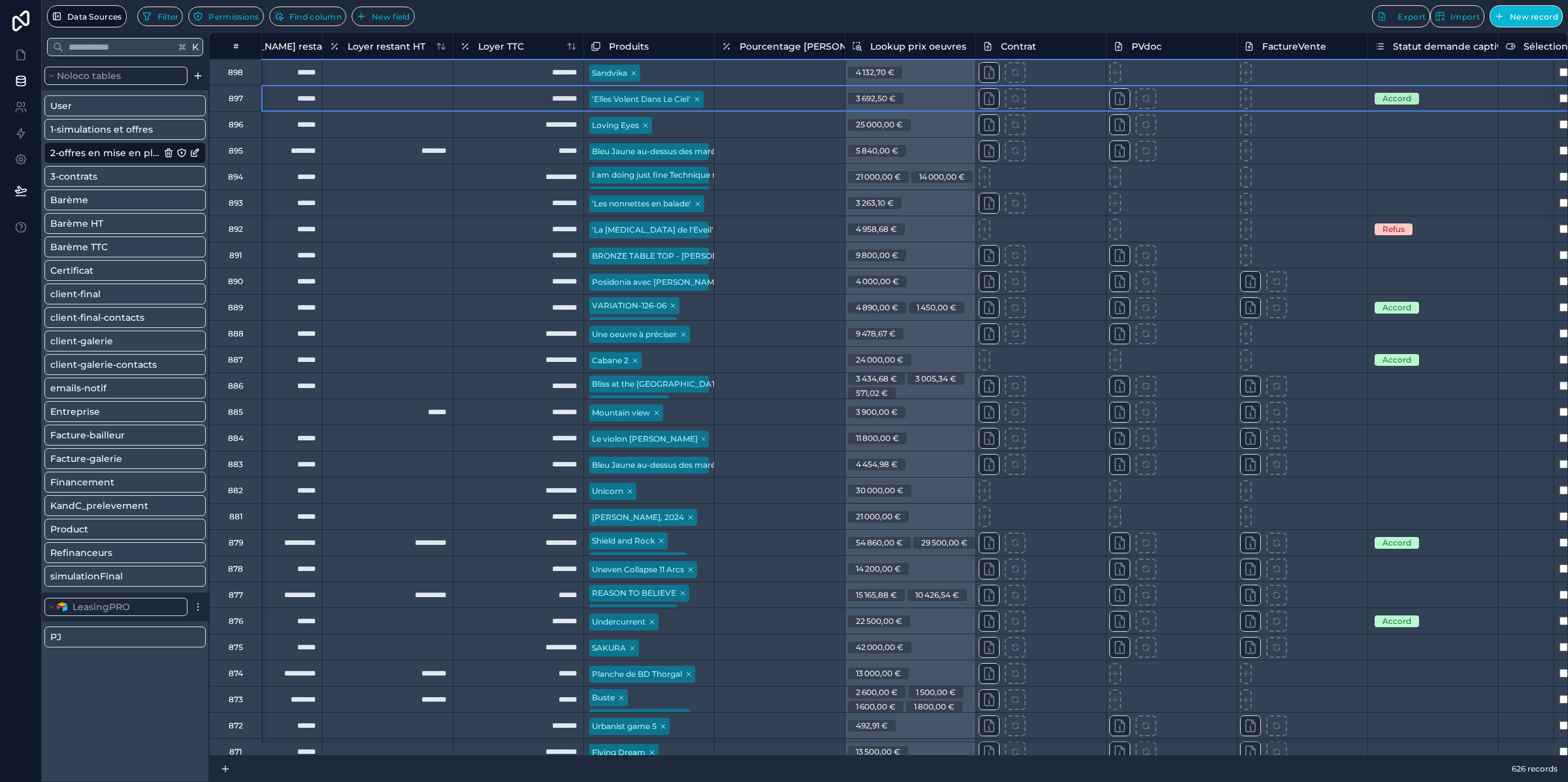
scroll to position [0, 2497]
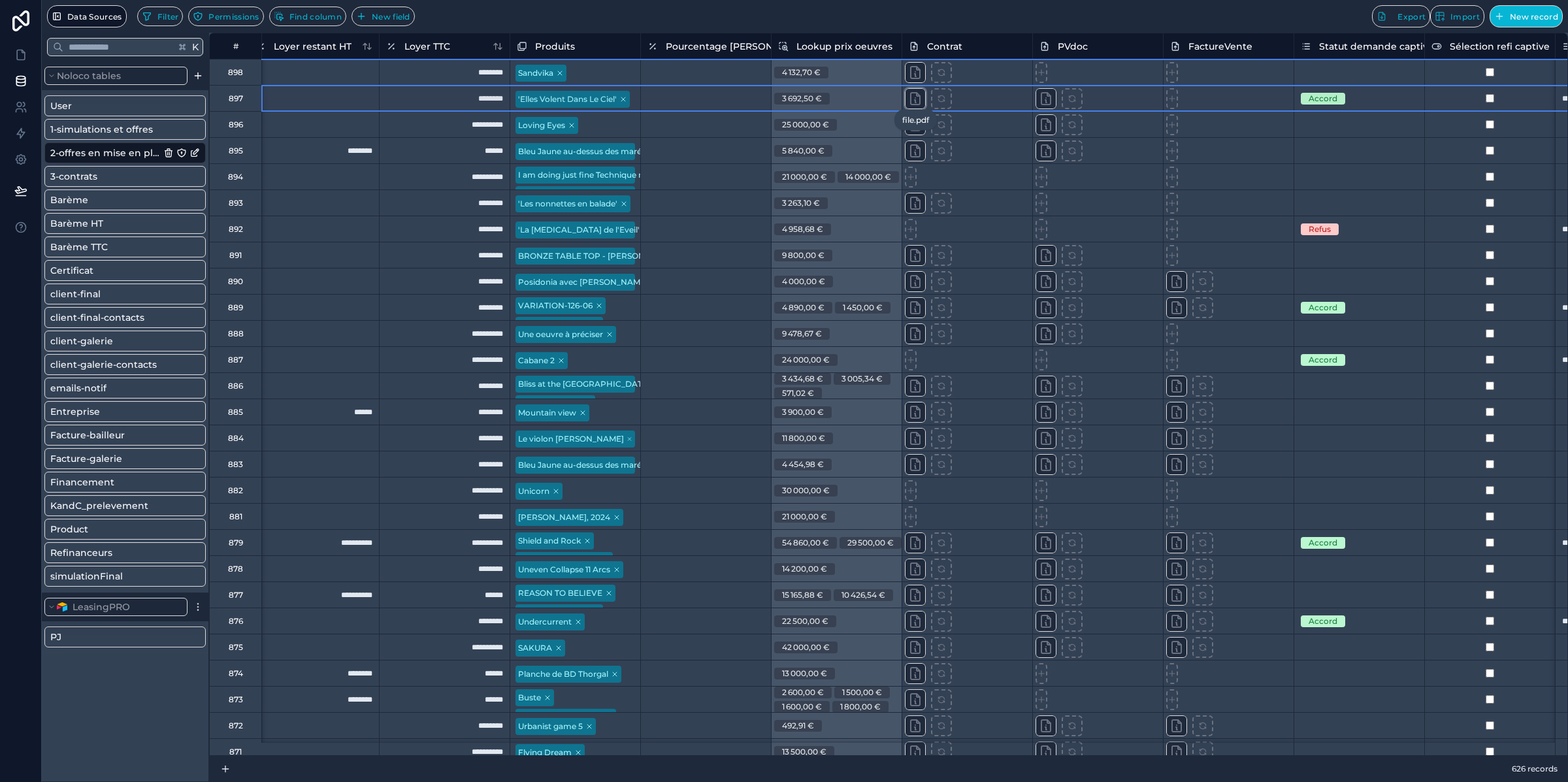
click at [918, 98] on icon at bounding box center [915, 99] width 16 height 16
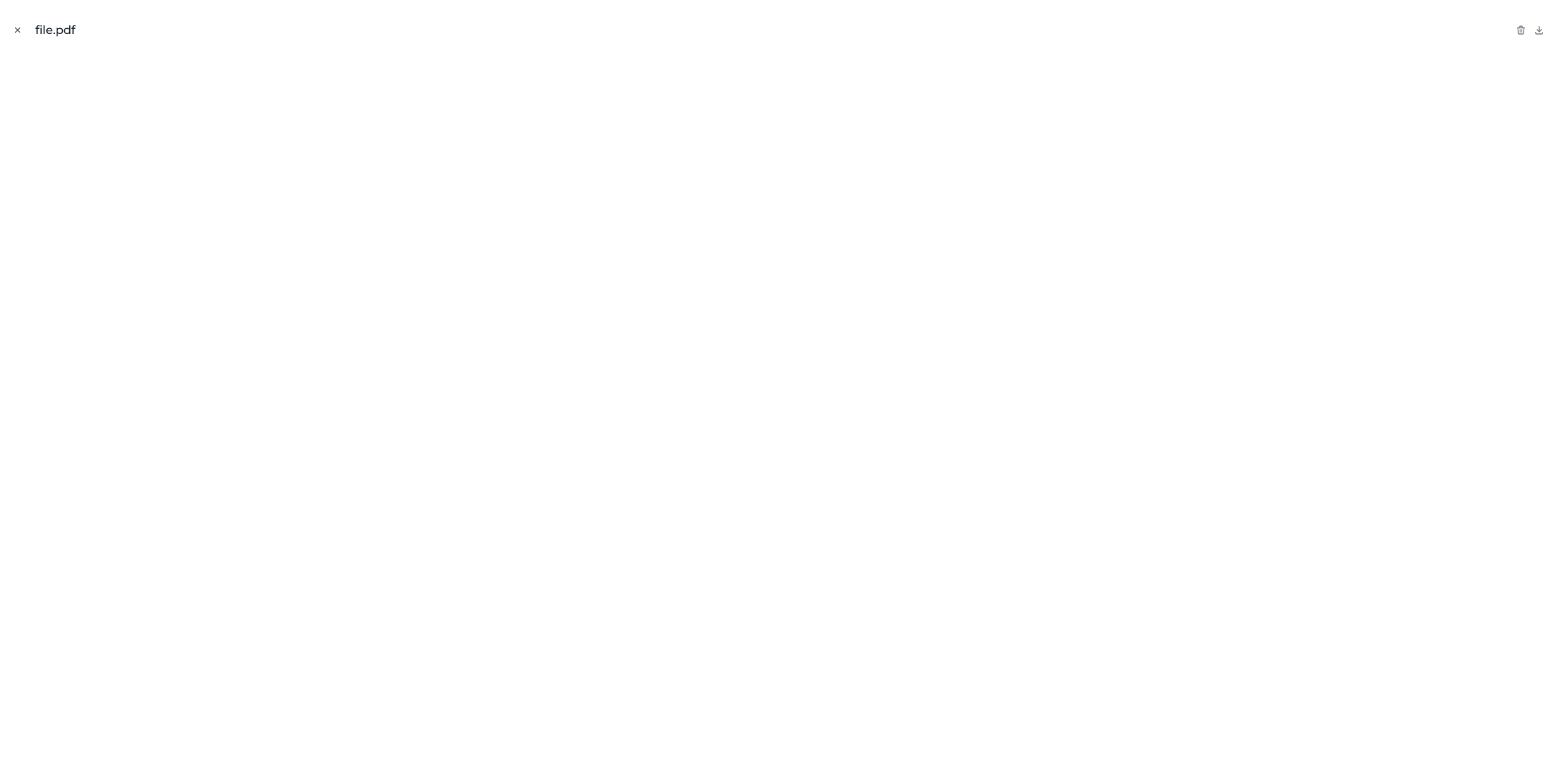
click at [20, 28] on icon "Close modal" at bounding box center [18, 31] width 5 height 5
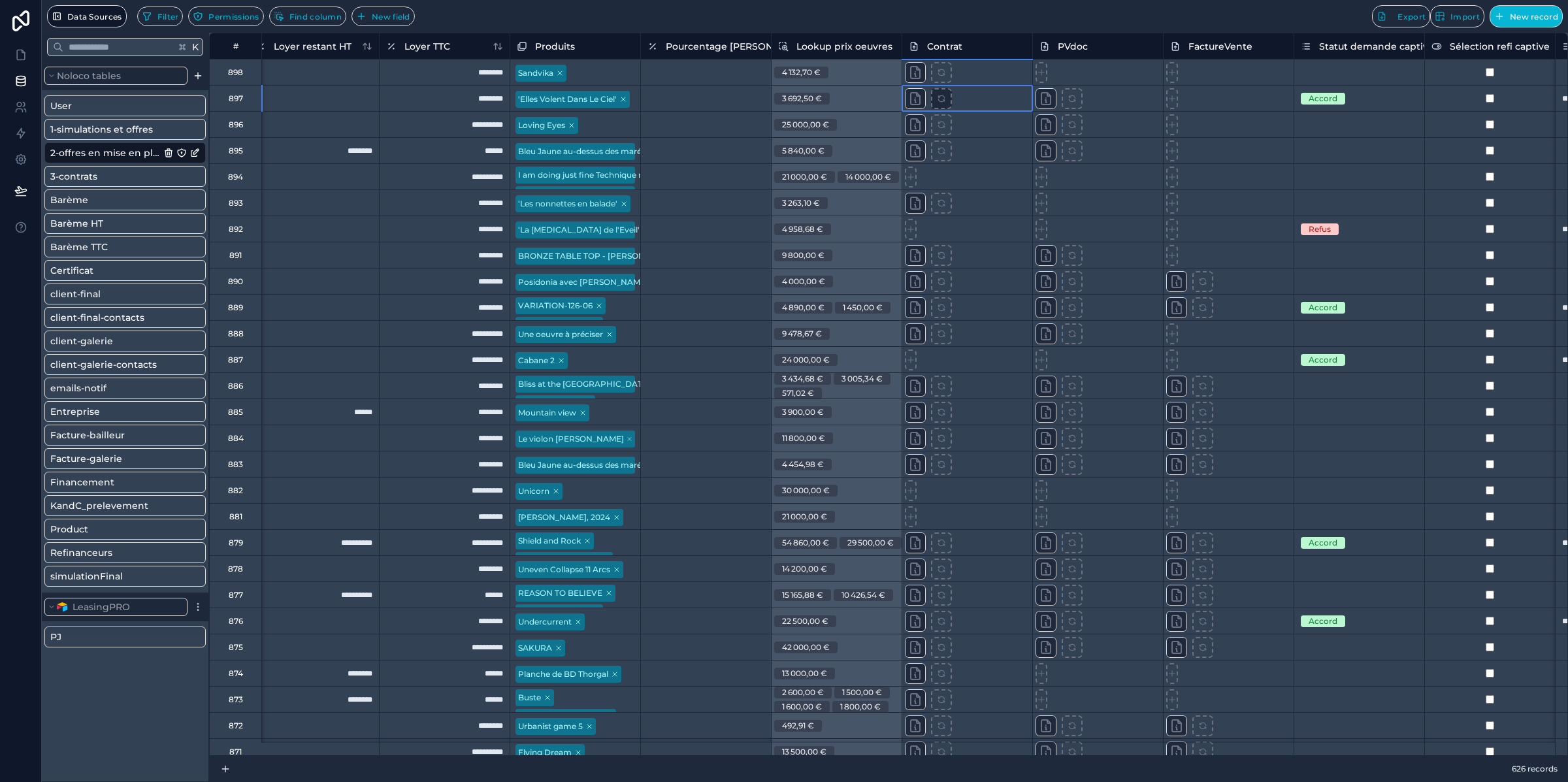
click at [941, 77] on icon at bounding box center [942, 73] width 9 height 9
click at [944, 126] on div "Cut" at bounding box center [950, 124] width 69 height 14
click at [1028, 17] on div "Filter Permissions Find column New field Export Import New record" at bounding box center [850, 16] width 1426 height 22
click at [1012, 93] on div at bounding box center [967, 97] width 130 height 26
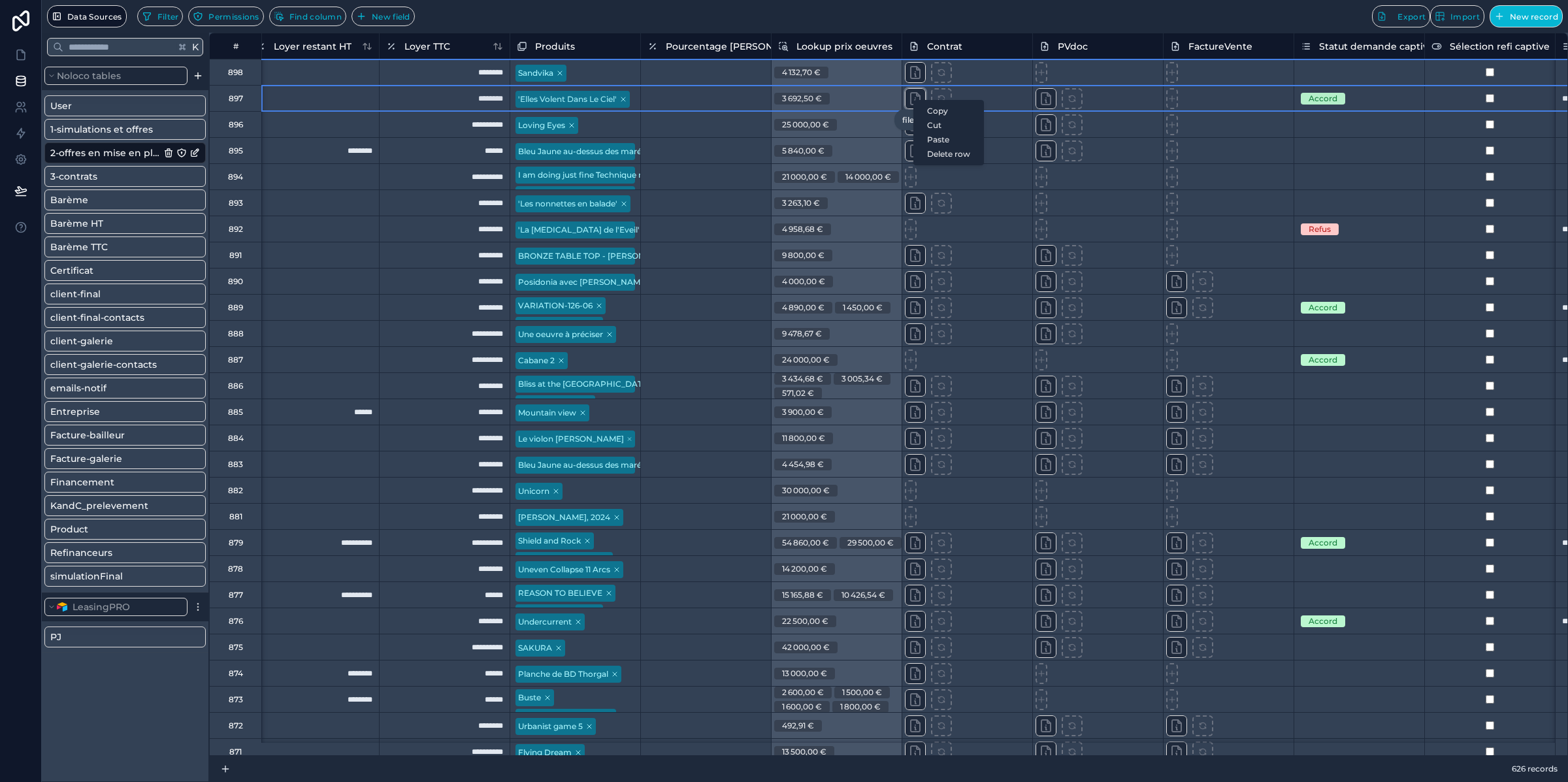
click at [916, 97] on icon at bounding box center [915, 99] width 16 height 16
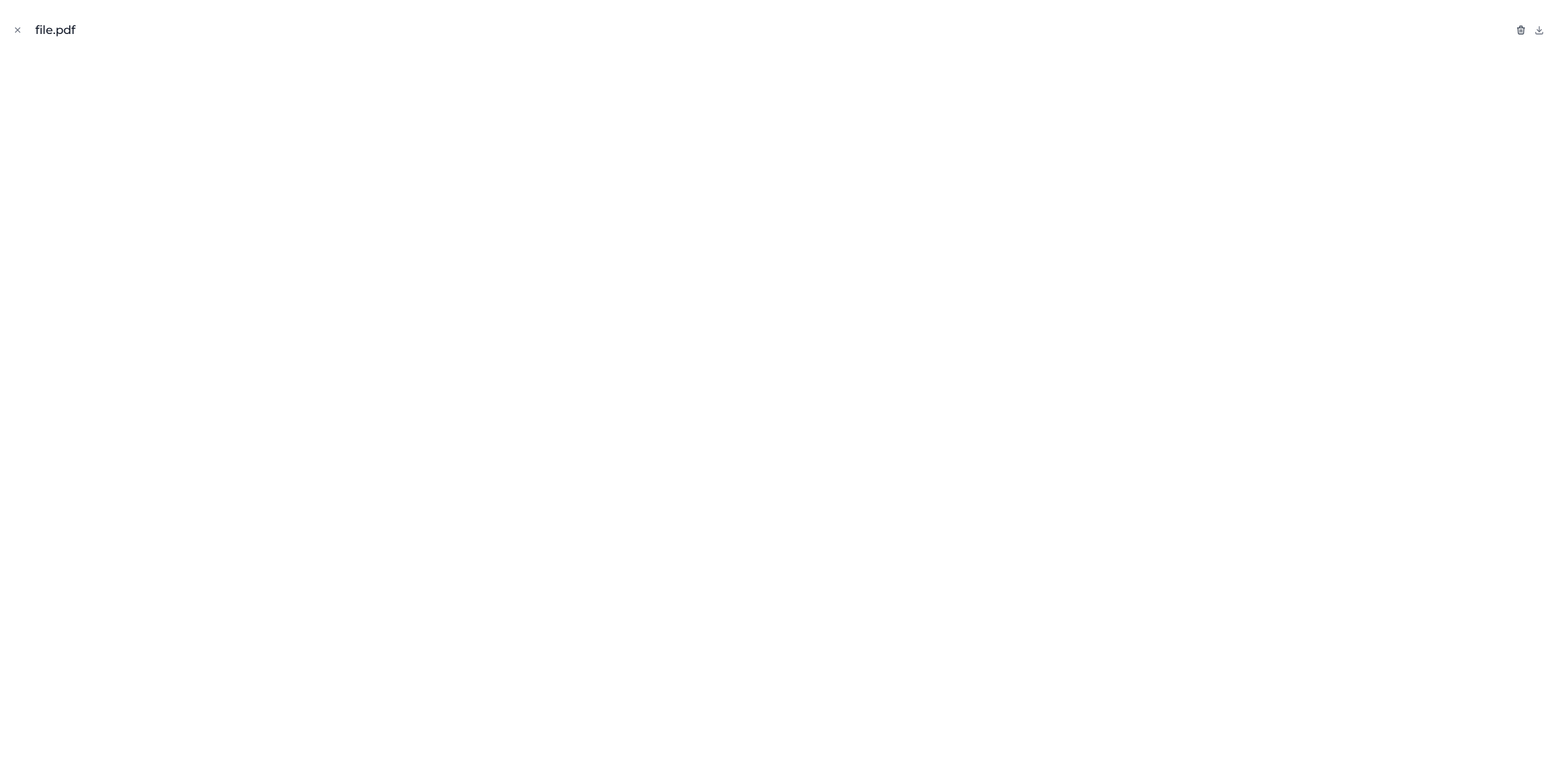
click at [1522, 26] on icon "button" at bounding box center [1521, 30] width 10 height 10
click at [1507, 28] on icon "button" at bounding box center [1508, 30] width 10 height 10
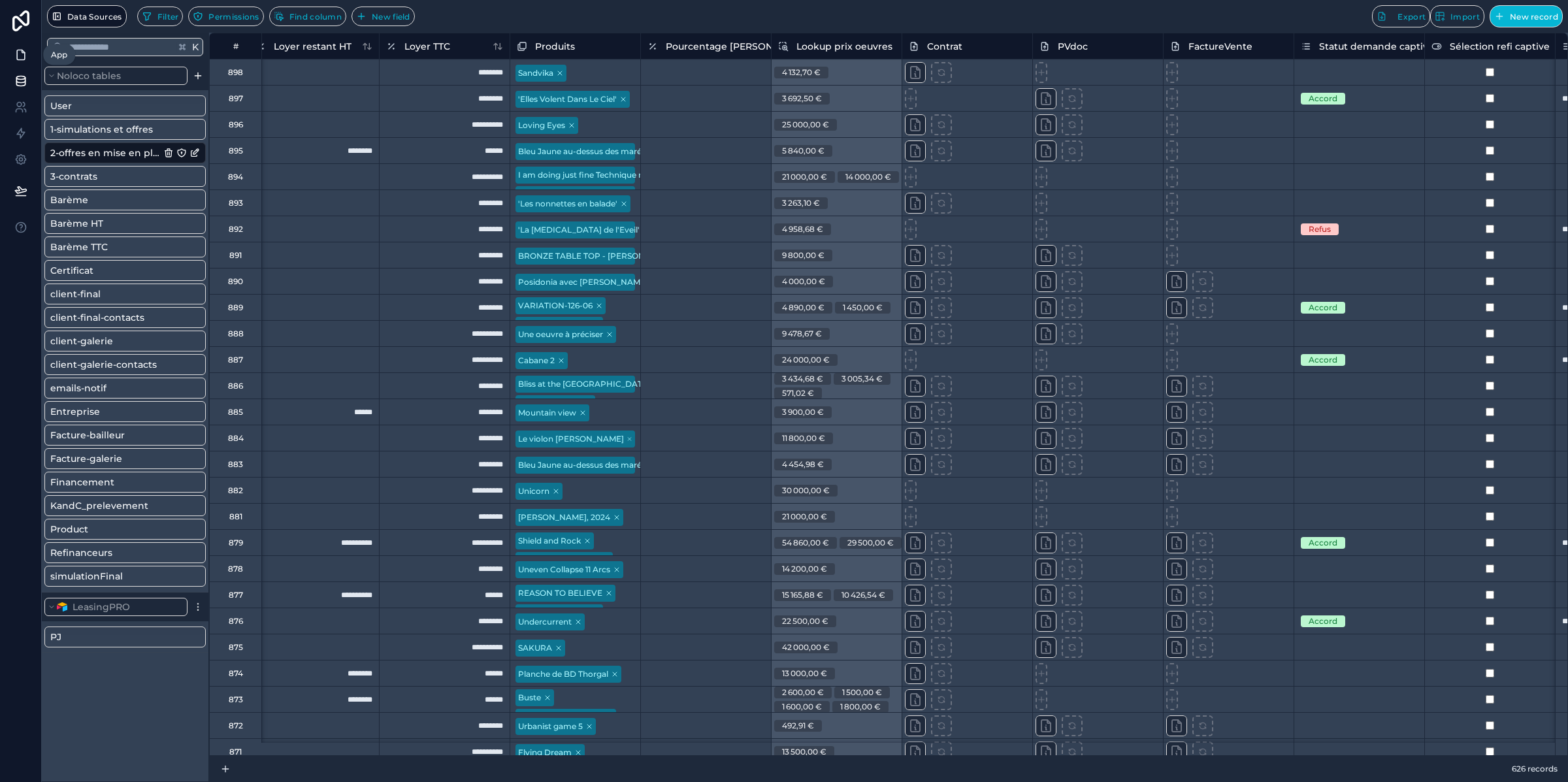
click at [21, 56] on icon at bounding box center [20, 55] width 13 height 13
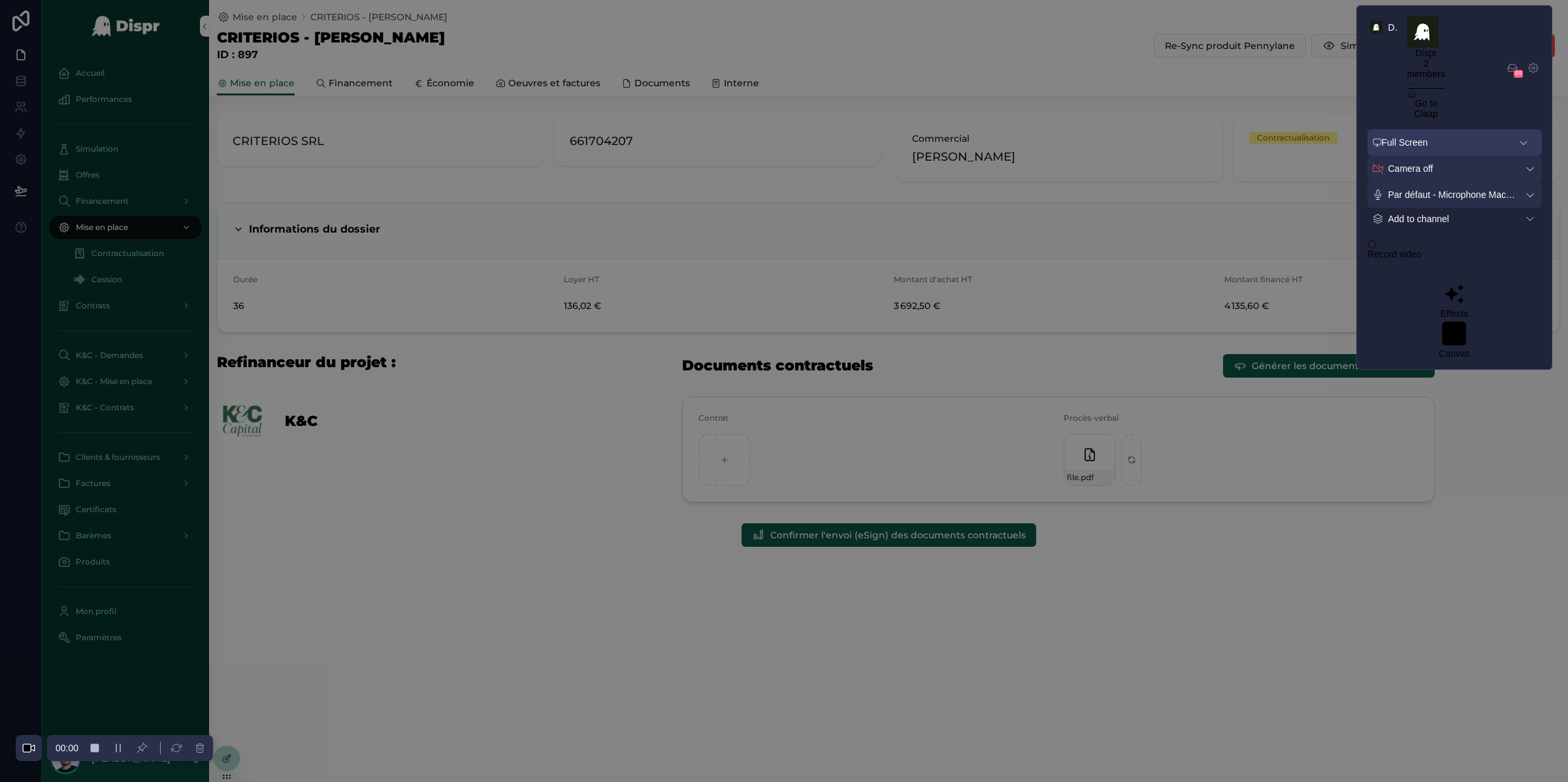
click at [1511, 137] on div "Full Screen" at bounding box center [1447, 142] width 130 height 10
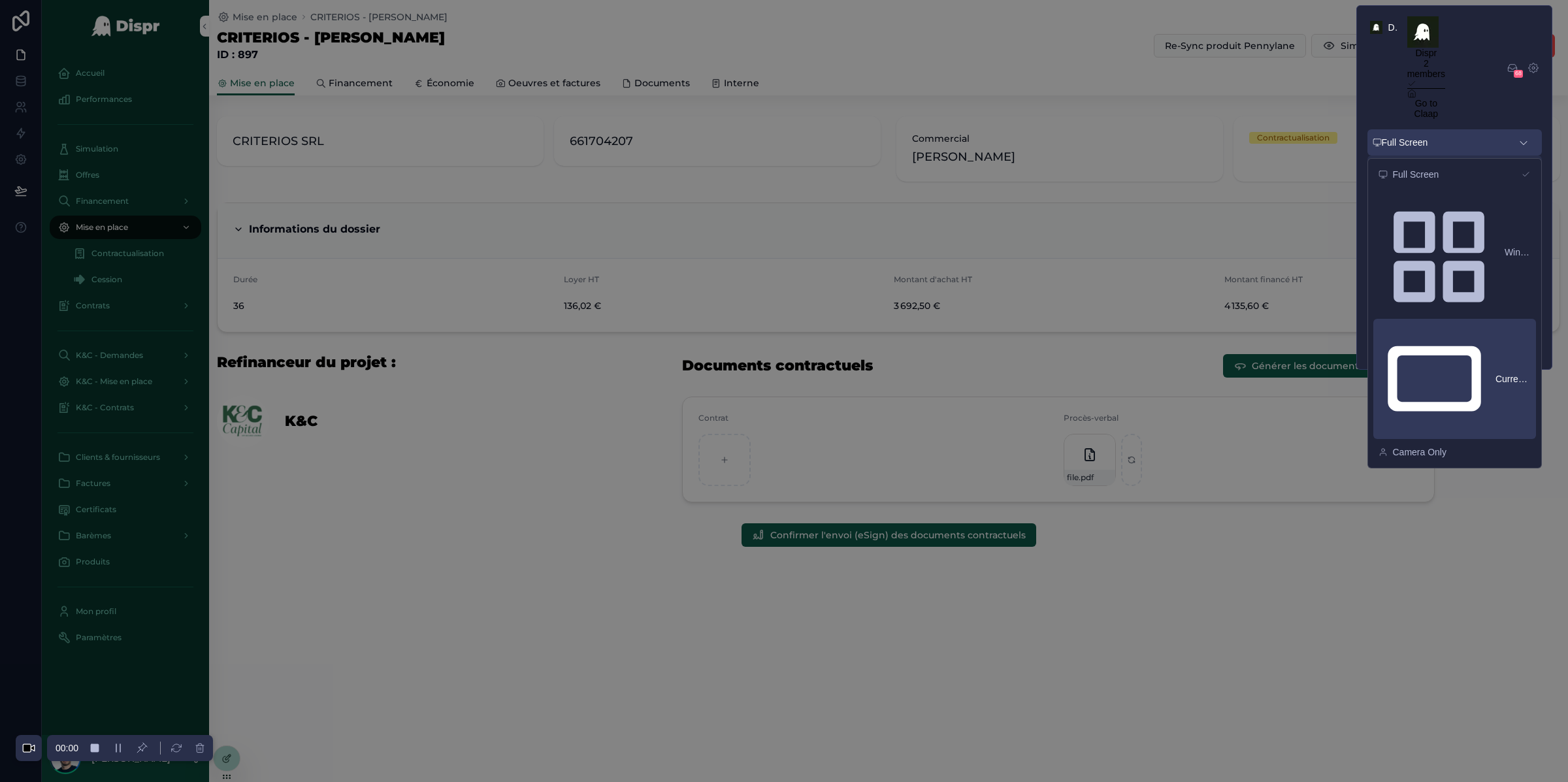
click at [1452, 323] on div "Current Tab" at bounding box center [1455, 378] width 152 height 111
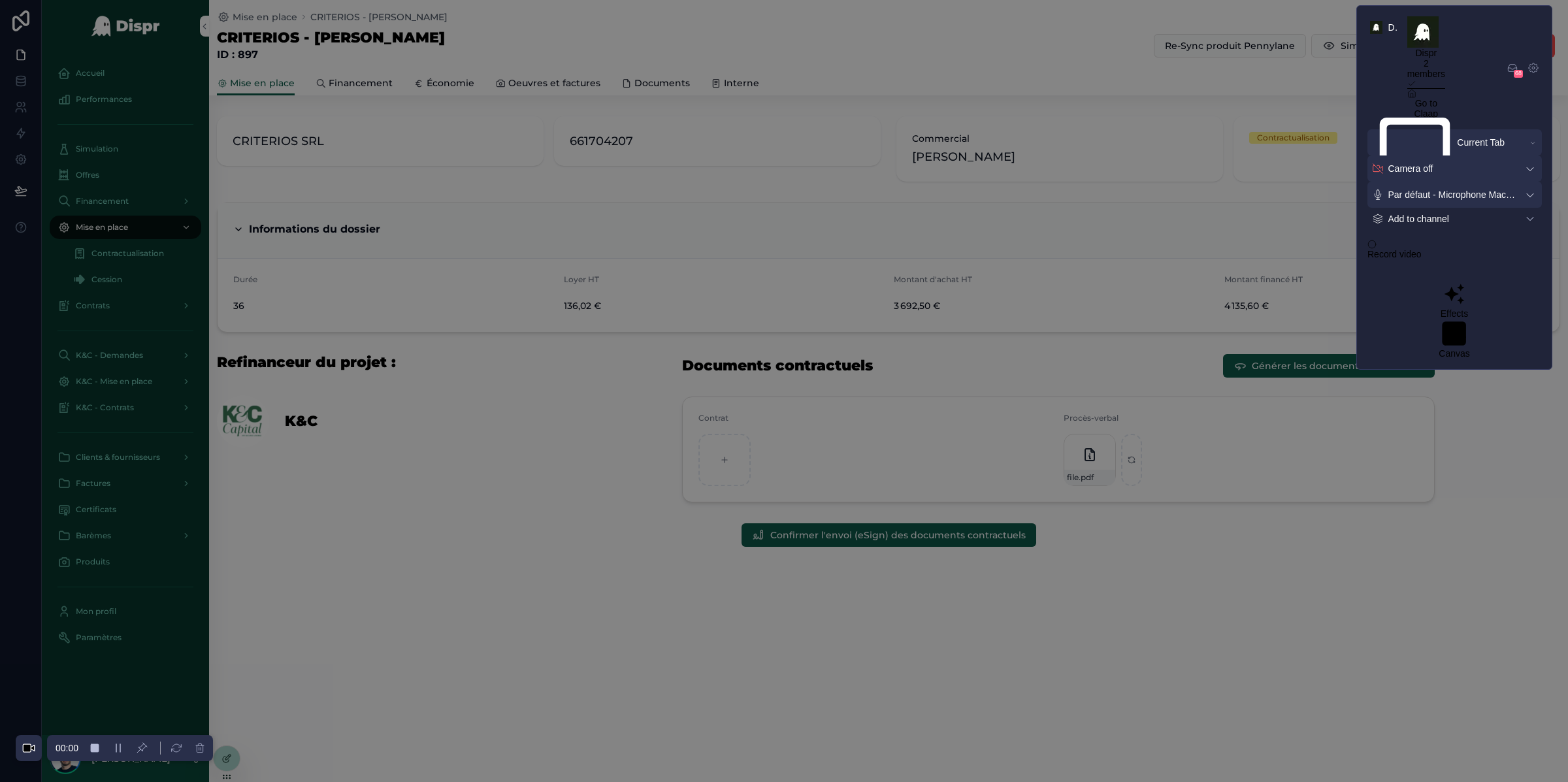
click at [1422, 249] on span "Record video" at bounding box center [1394, 254] width 54 height 10
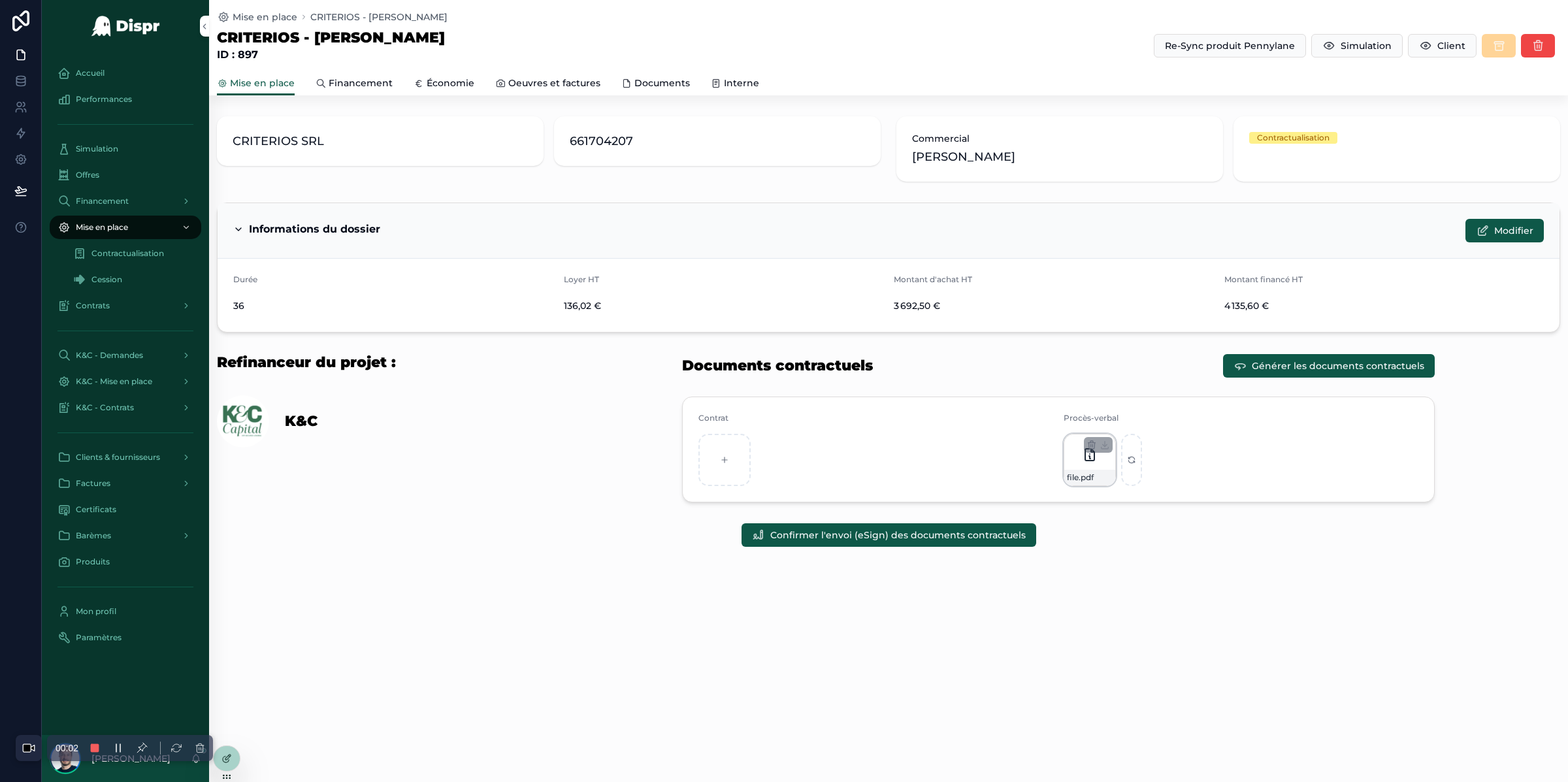
click at [1087, 459] on icon "scrollable content" at bounding box center [1090, 455] width 16 height 16
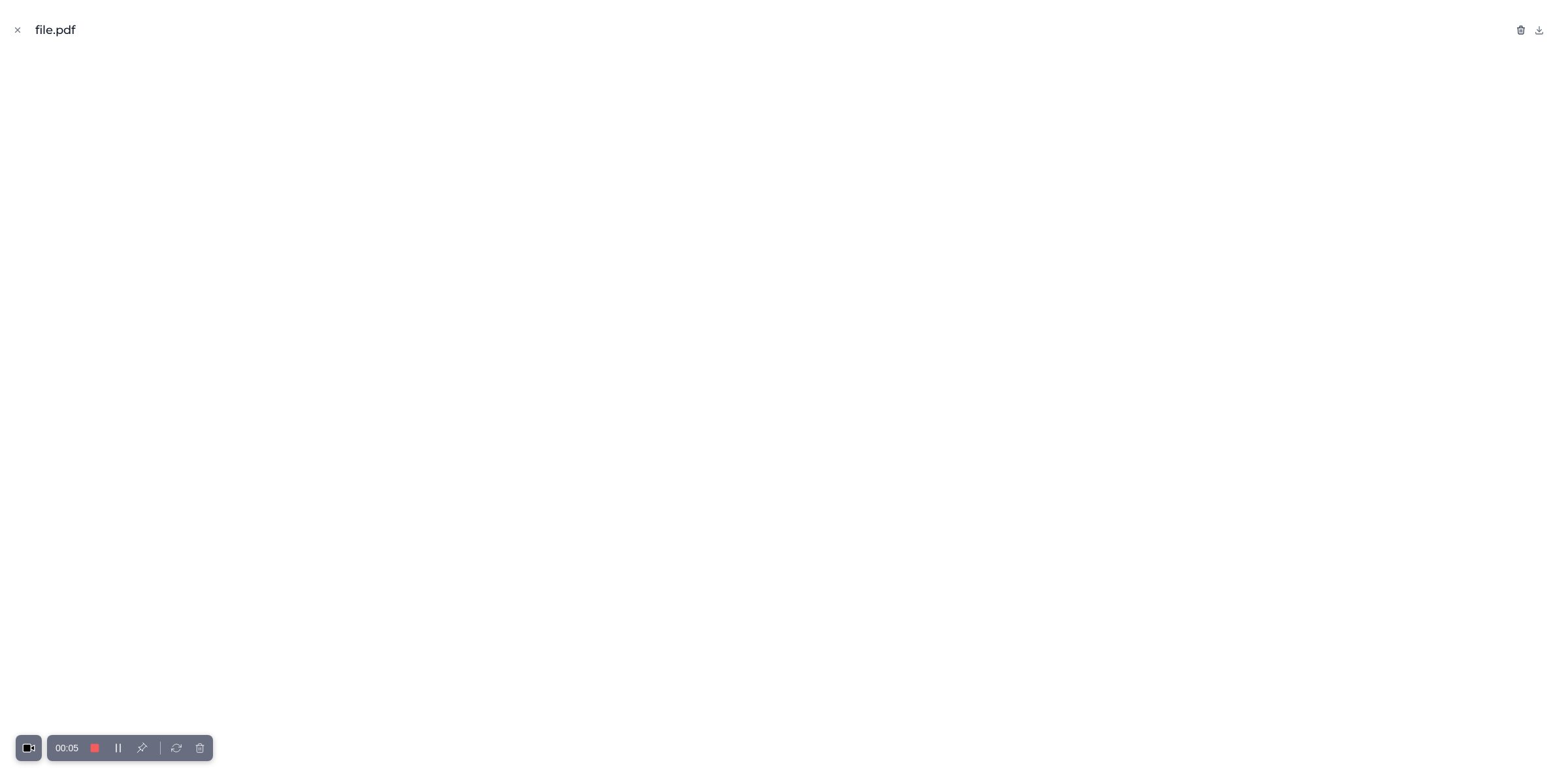
click at [1520, 29] on icon "button" at bounding box center [1521, 30] width 10 height 10
click at [1086, 46] on div "file.pdf Confirm delete?" at bounding box center [784, 30] width 1548 height 39
click at [17, 27] on icon "Close modal" at bounding box center [18, 30] width 9 height 9
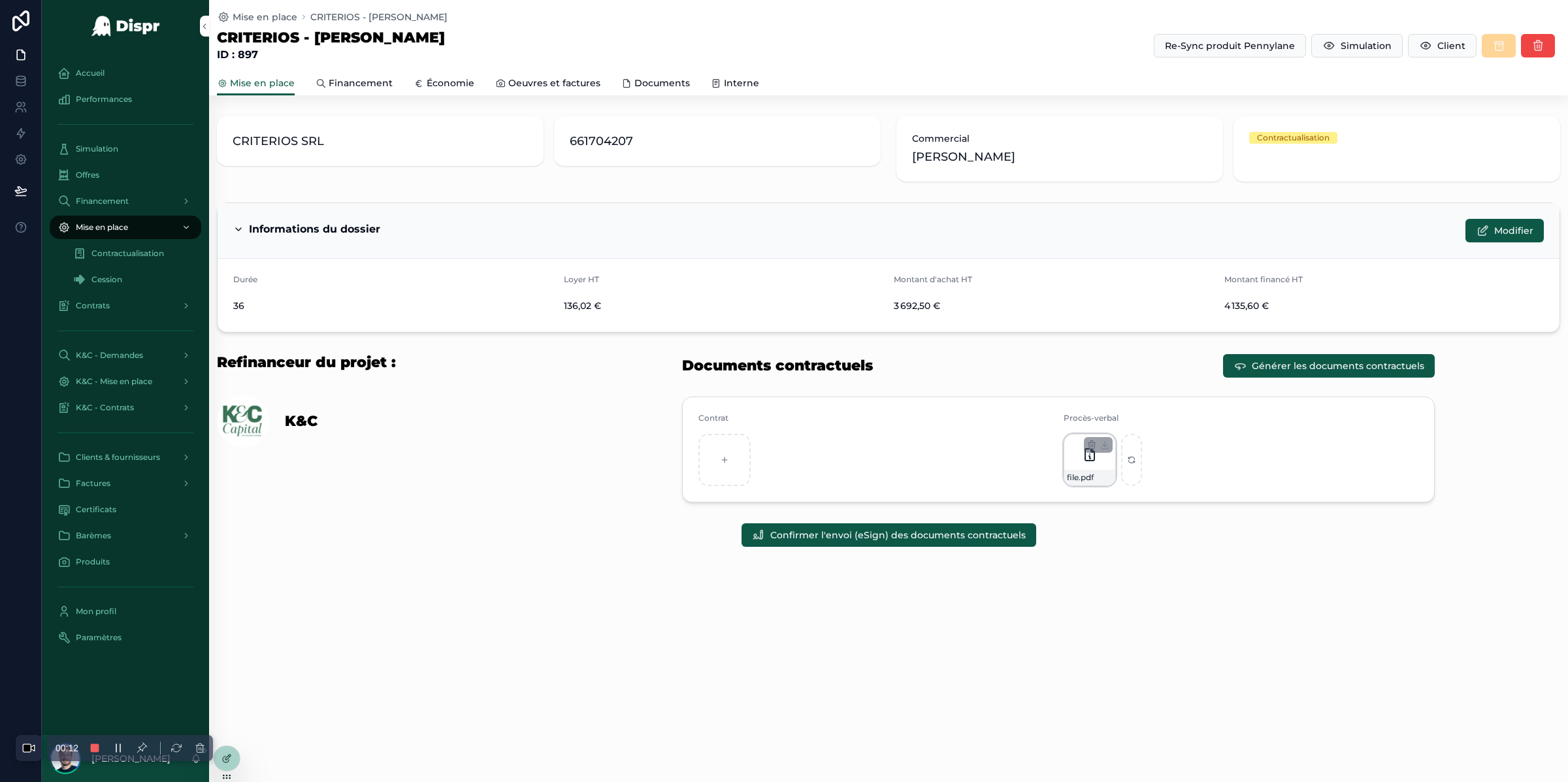
click at [1091, 465] on div "file .pdf" at bounding box center [1090, 459] width 53 height 53
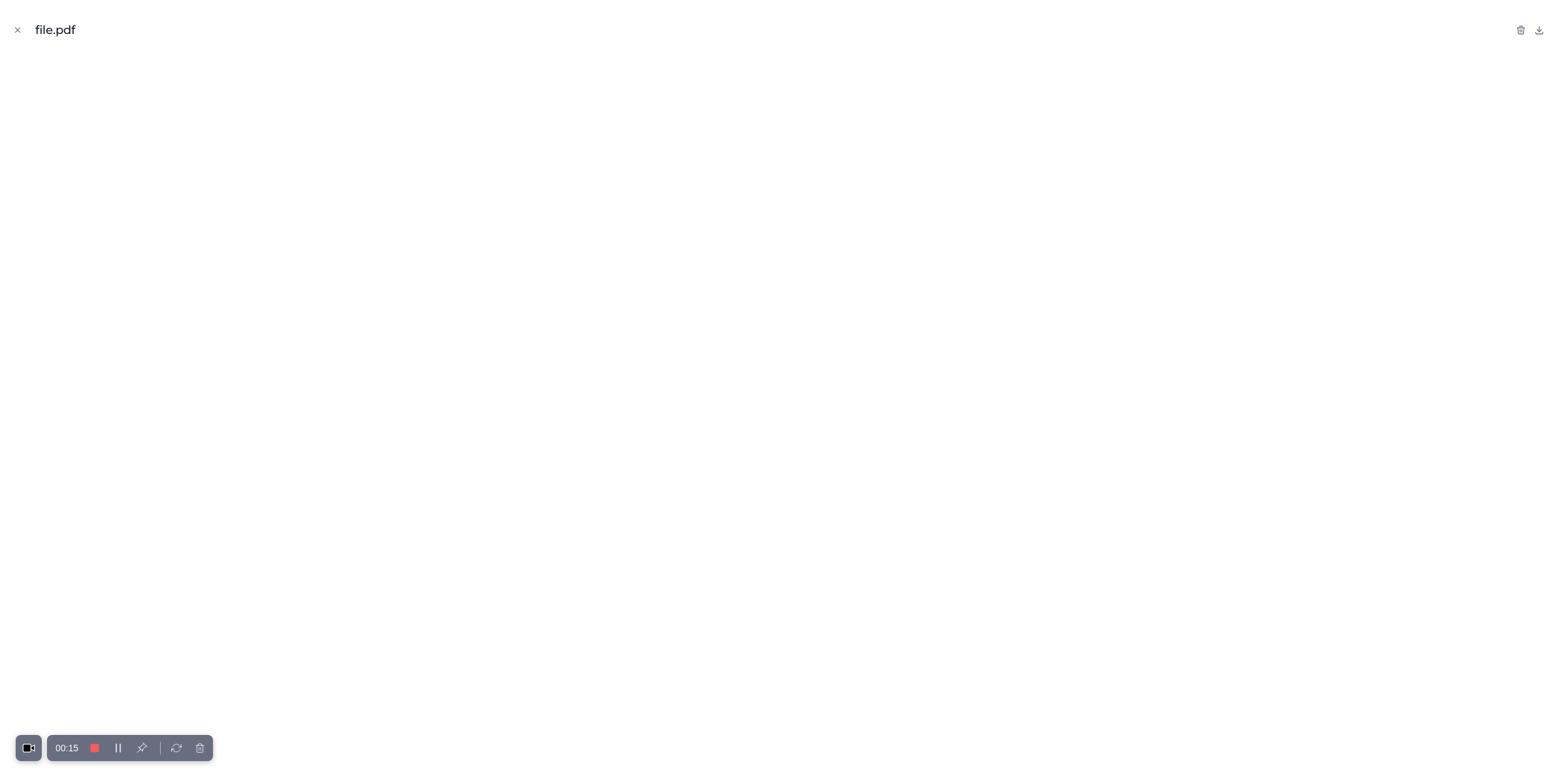
click at [18, 29] on icon "Close modal" at bounding box center [18, 31] width 5 height 5
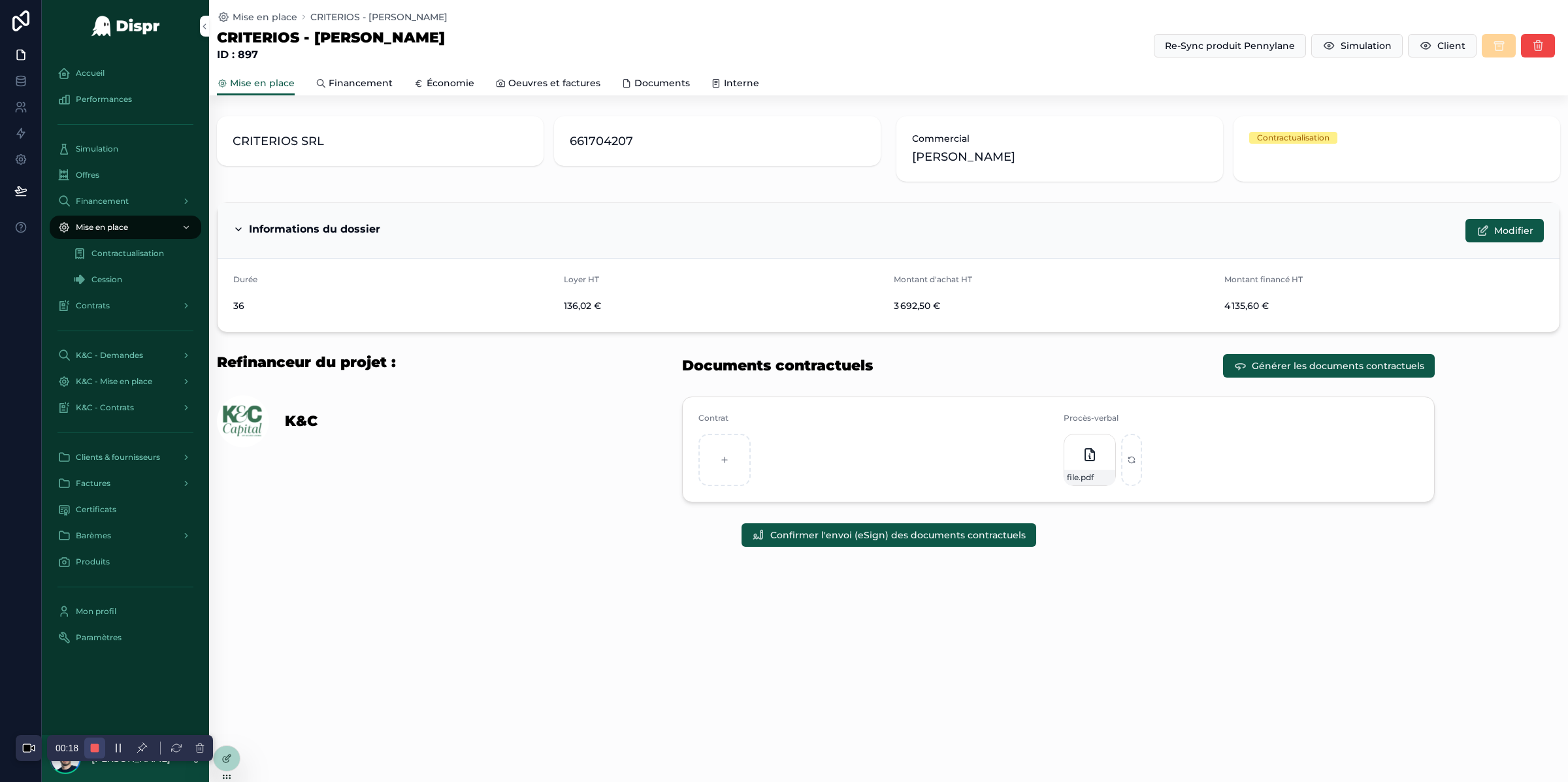
click at [93, 747] on rect at bounding box center [95, 748] width 8 height 8
